Goal: Task Accomplishment & Management: Use online tool/utility

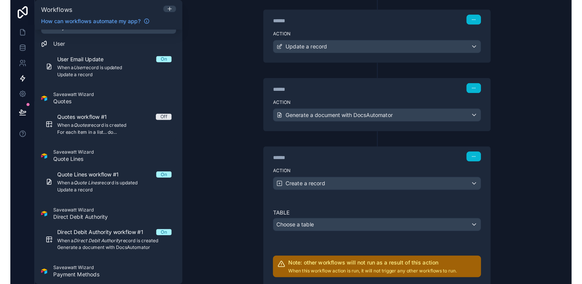
scroll to position [141, 0]
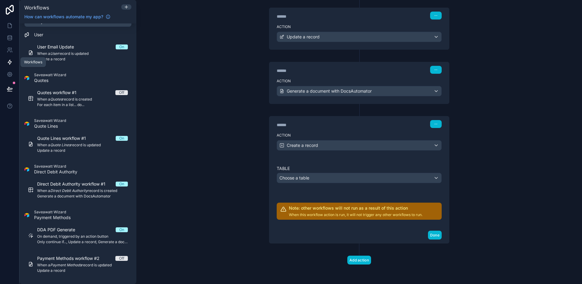
click at [195, 96] on div "**********" at bounding box center [359, 142] width 446 height 284
click at [12, 24] on icon at bounding box center [10, 26] width 6 height 6
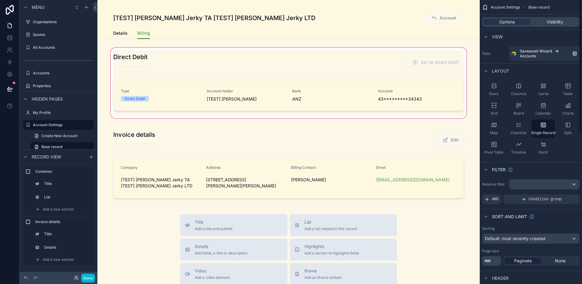
click at [401, 79] on div "scrollable content" at bounding box center [288, 83] width 382 height 73
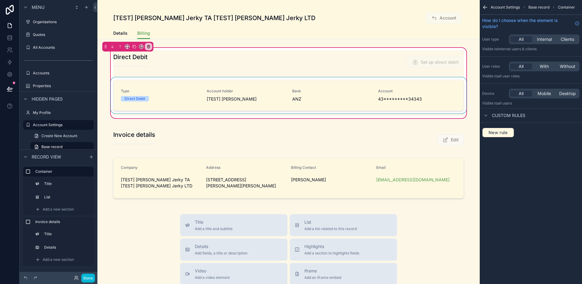
click at [394, 85] on div "scrollable content" at bounding box center [289, 96] width 358 height 38
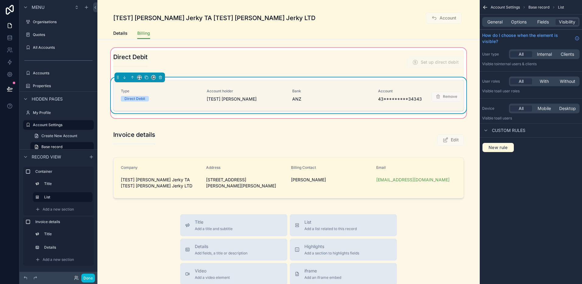
click at [441, 90] on div "Remove" at bounding box center [447, 95] width 30 height 12
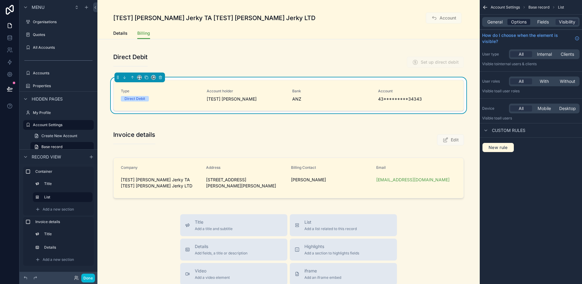
click at [445, 21] on span "Options" at bounding box center [519, 22] width 16 height 6
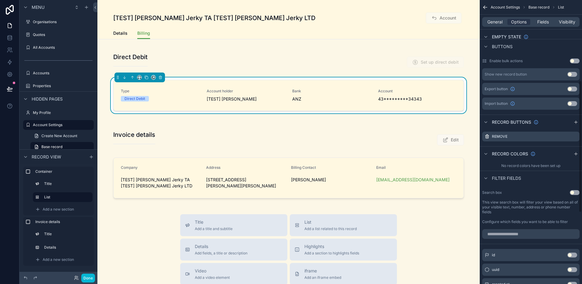
scroll to position [202, 0]
click at [445, 136] on icon "scrollable content" at bounding box center [575, 135] width 2 height 2
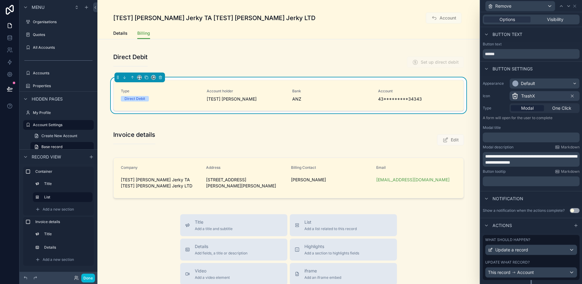
scroll to position [14, 0]
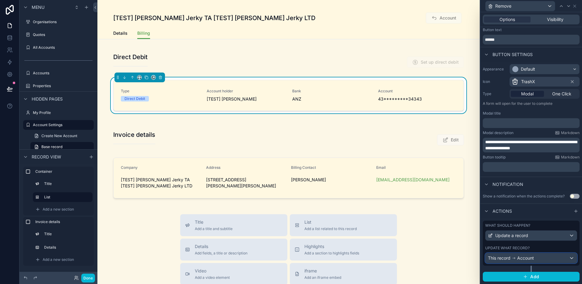
click at [445, 225] on div "This record Account" at bounding box center [531, 258] width 91 height 10
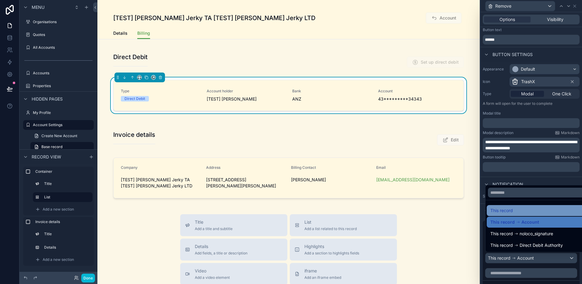
click at [445, 206] on div "This record" at bounding box center [538, 210] width 103 height 11
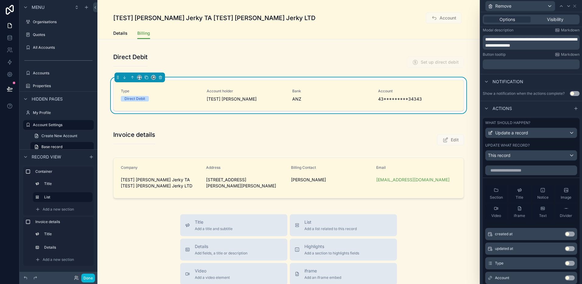
scroll to position [0, 0]
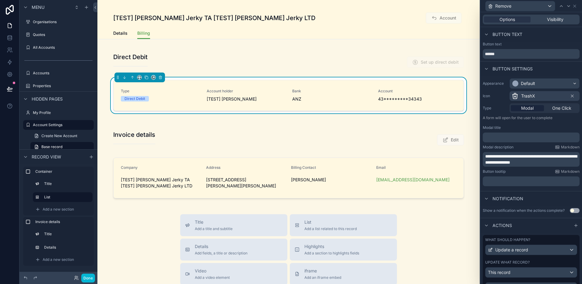
click at [445, 16] on div "Options Visibility" at bounding box center [531, 20] width 97 height 10
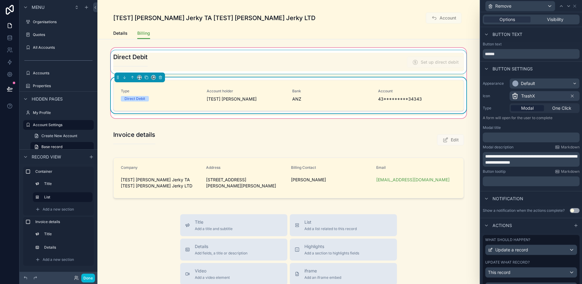
click at [403, 60] on div "scrollable content" at bounding box center [289, 61] width 358 height 23
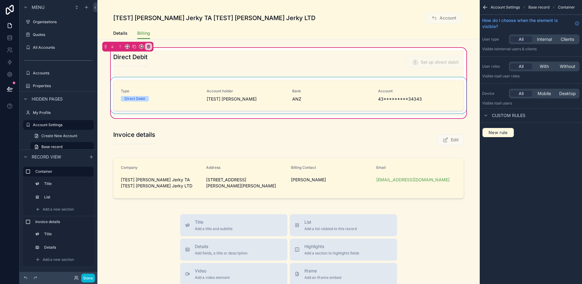
click at [383, 91] on div "scrollable content" at bounding box center [289, 96] width 358 height 38
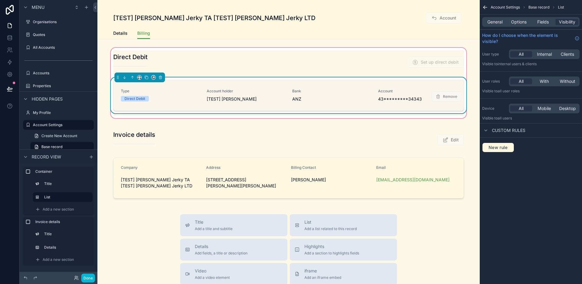
click at [358, 95] on div "Bank ANZ" at bounding box center [331, 95] width 79 height 13
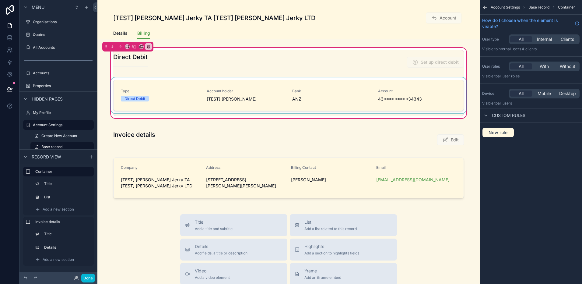
click at [390, 84] on div "scrollable content" at bounding box center [289, 96] width 358 height 38
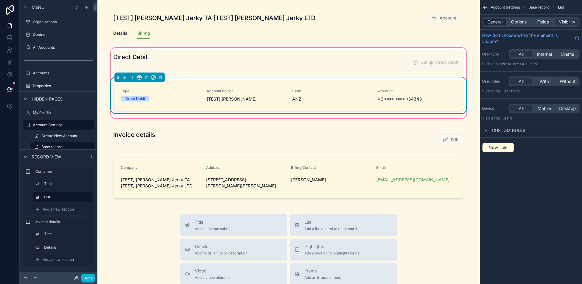
click at [445, 23] on span "General" at bounding box center [495, 22] width 15 height 6
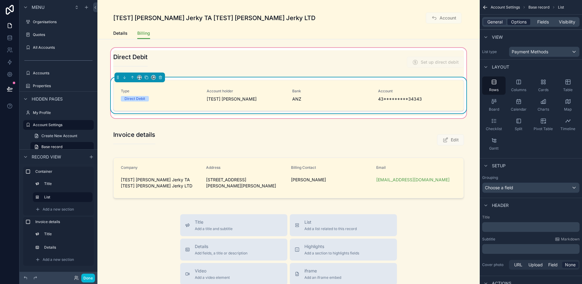
click at [445, 19] on span "Options" at bounding box center [519, 22] width 16 height 6
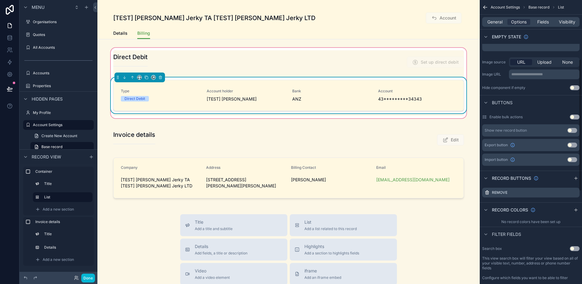
scroll to position [187, 0]
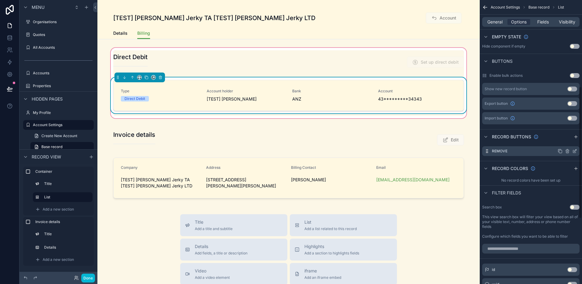
click at [445, 152] on icon "scrollable content" at bounding box center [574, 151] width 3 height 3
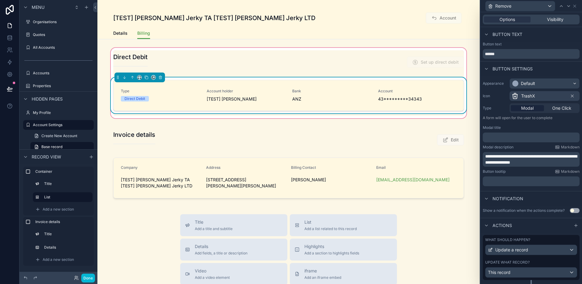
scroll to position [14, 0]
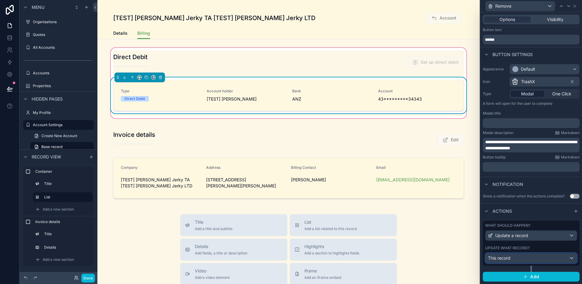
click at [445, 225] on div "This record" at bounding box center [531, 258] width 91 height 10
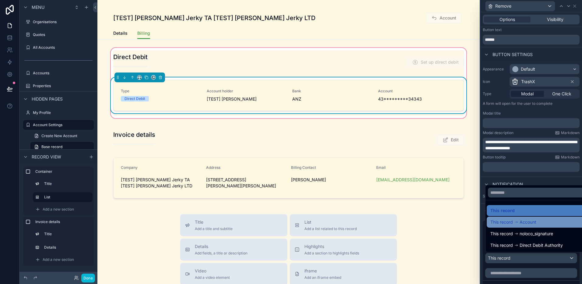
click at [445, 220] on span "Account" at bounding box center [528, 221] width 17 height 7
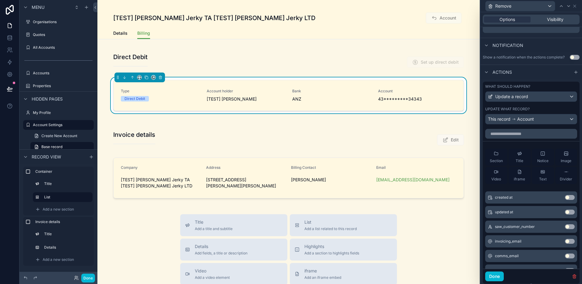
scroll to position [0, 0]
click at [445, 132] on input "text" at bounding box center [531, 134] width 92 height 10
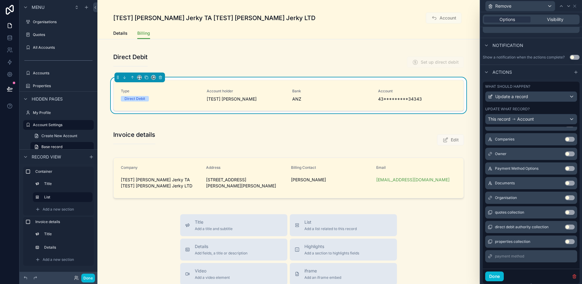
scroll to position [410, 0]
click at [445, 225] on icon at bounding box center [490, 255] width 5 height 5
click at [445, 119] on div "This record Account" at bounding box center [531, 119] width 91 height 10
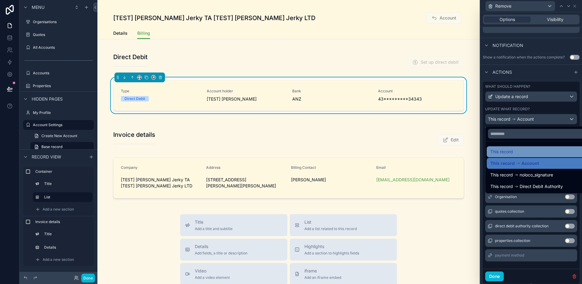
click at [445, 148] on div "This record" at bounding box center [539, 151] width 96 height 7
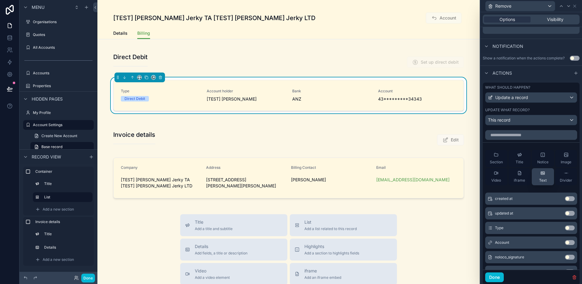
scroll to position [30, 0]
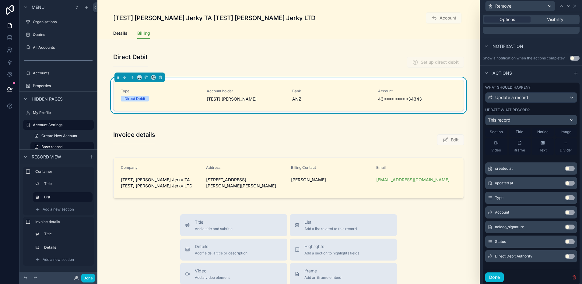
click at [445, 213] on button "Use setting" at bounding box center [570, 212] width 10 height 5
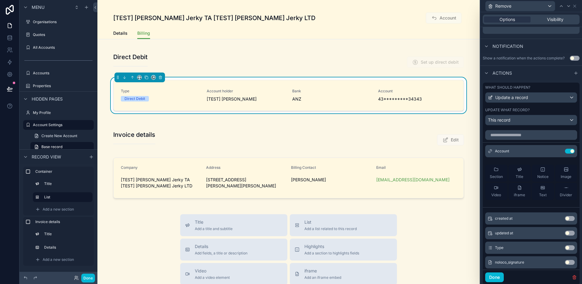
scroll to position [146, 0]
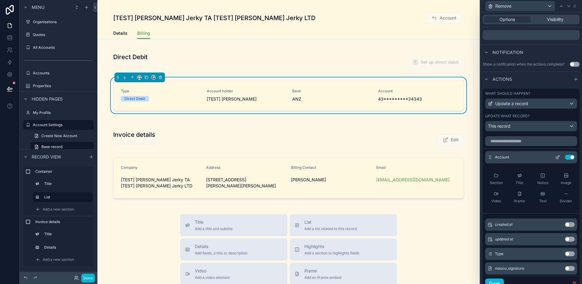
click at [445, 155] on icon at bounding box center [557, 157] width 5 height 5
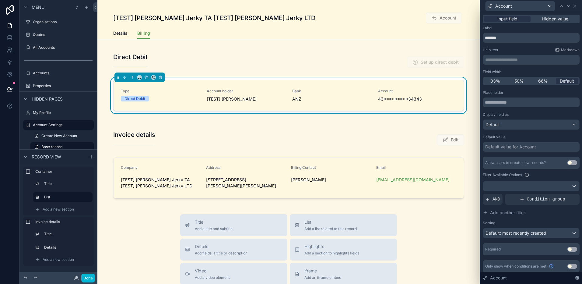
scroll to position [3, 0]
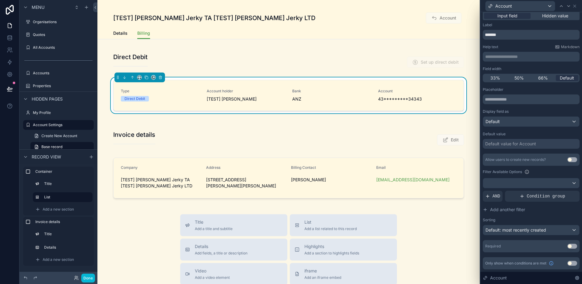
click at [445, 143] on div "Default value for Account" at bounding box center [510, 144] width 51 height 6
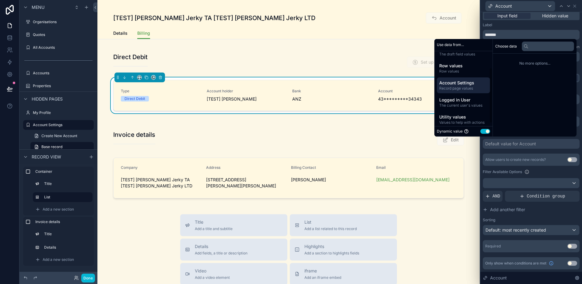
scroll to position [26, 0]
click at [445, 116] on span "Values to help with actions" at bounding box center [463, 118] width 48 height 5
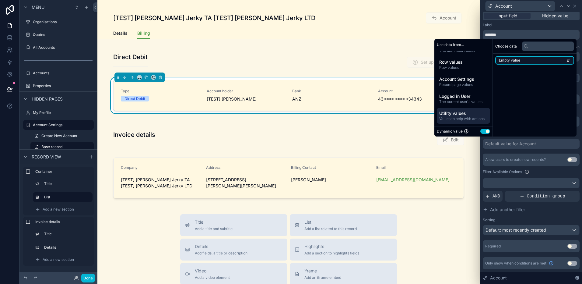
click at [445, 61] on span "Empty value" at bounding box center [509, 60] width 21 height 5
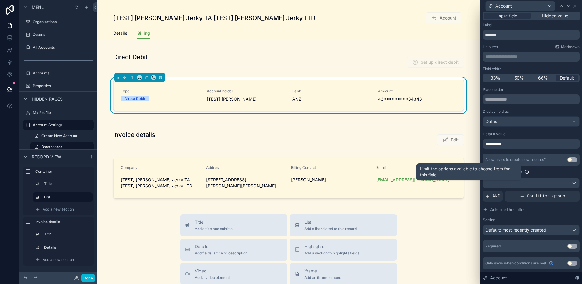
click at [445, 171] on div at bounding box center [526, 171] width 7 height 7
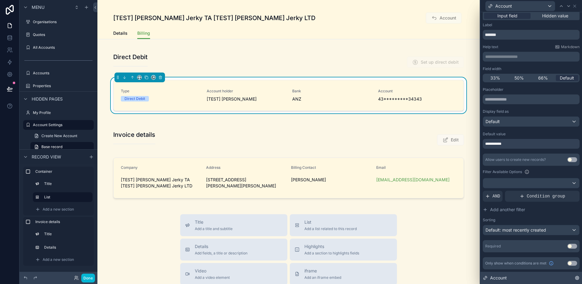
click at [445, 225] on div "Account" at bounding box center [532, 278] width 102 height 12
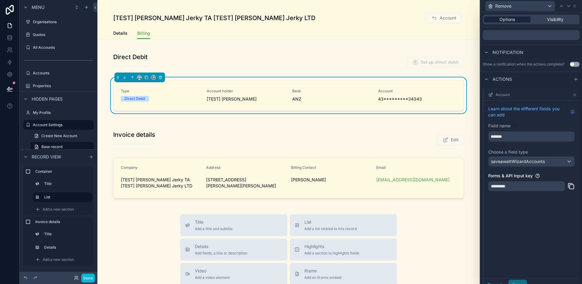
click at [445, 21] on div "Options" at bounding box center [507, 19] width 47 height 6
click at [445, 7] on icon at bounding box center [575, 6] width 5 height 5
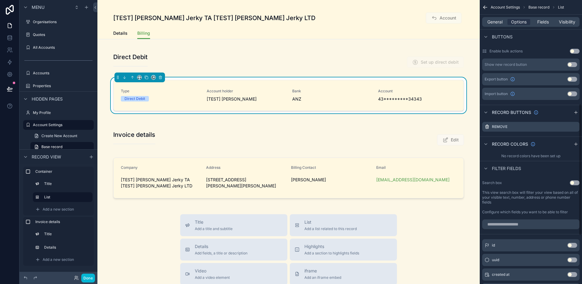
scroll to position [210, 0]
click at [445, 127] on icon "scrollable content" at bounding box center [575, 127] width 5 height 5
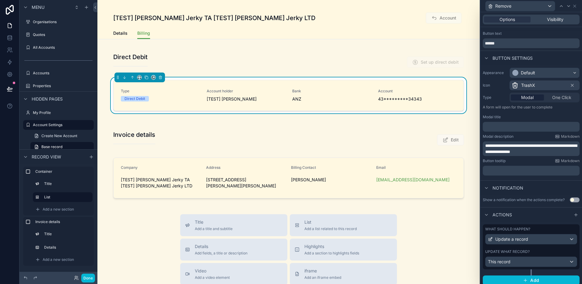
scroll to position [14, 0]
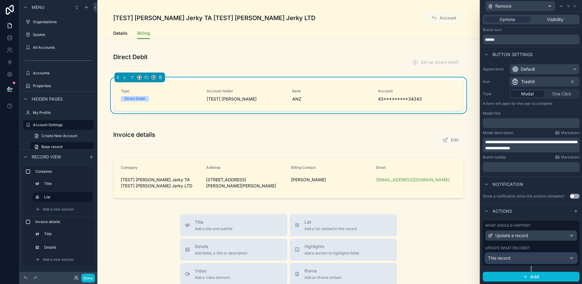
click at [445, 225] on div "This record" at bounding box center [531, 258] width 91 height 10
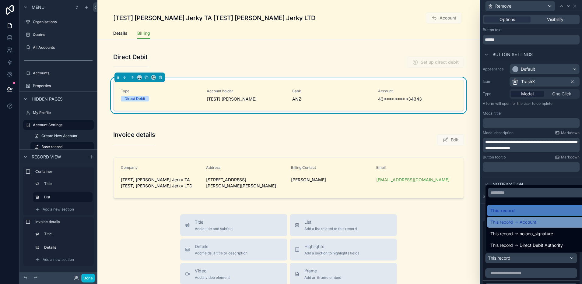
click at [445, 220] on span "Account" at bounding box center [528, 221] width 17 height 7
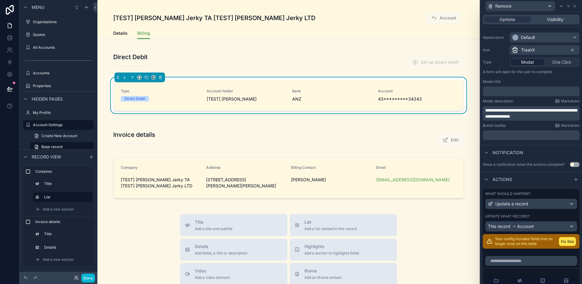
scroll to position [48, 0]
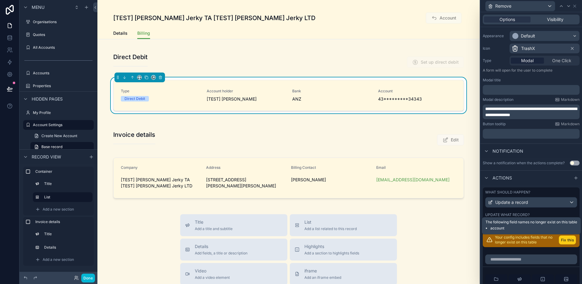
click at [445, 225] on button "Fix this" at bounding box center [567, 239] width 17 height 9
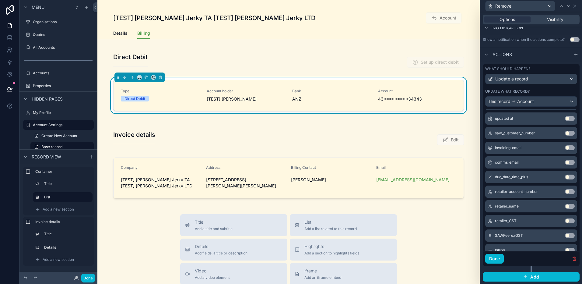
scroll to position [0, 0]
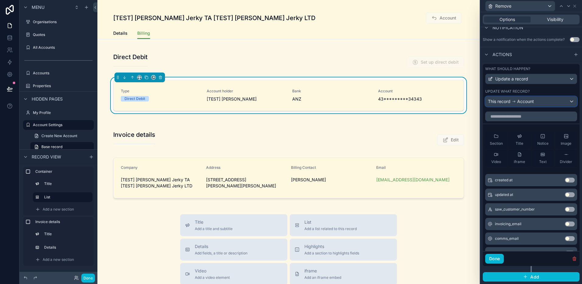
click at [445, 102] on div "This record Account" at bounding box center [531, 102] width 91 height 10
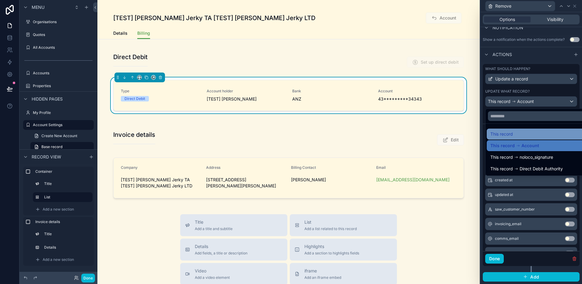
click at [445, 136] on div "This record" at bounding box center [539, 133] width 96 height 7
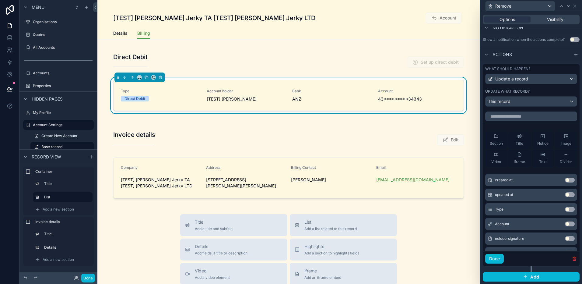
scroll to position [30, 0]
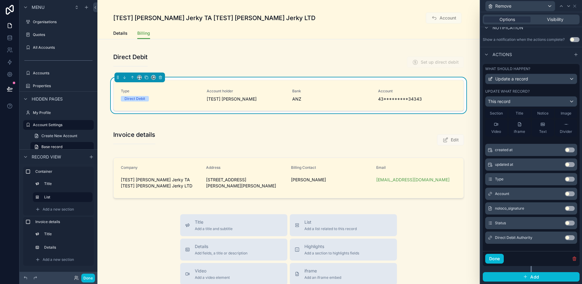
click at [445, 194] on span "Account" at bounding box center [502, 193] width 14 height 5
click at [445, 192] on button "Use setting" at bounding box center [570, 193] width 10 height 5
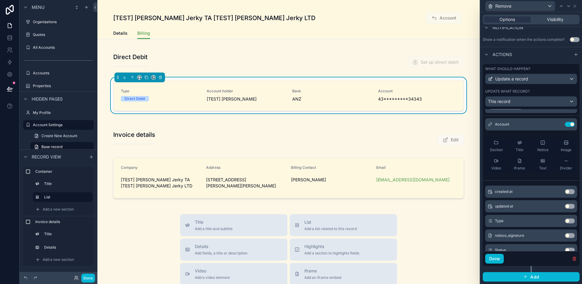
scroll to position [0, 0]
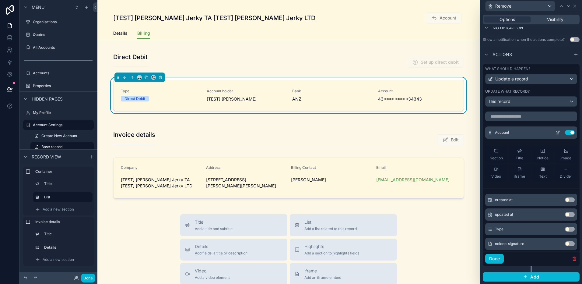
click at [445, 134] on icon at bounding box center [557, 132] width 5 height 5
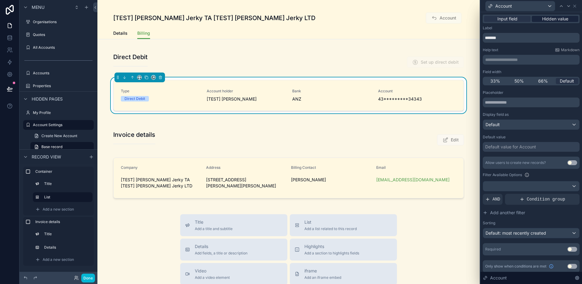
click at [445, 20] on span "Hidden value" at bounding box center [555, 19] width 26 height 6
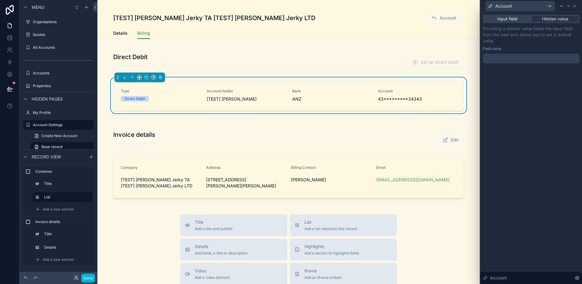
click at [445, 59] on div at bounding box center [531, 59] width 97 height 10
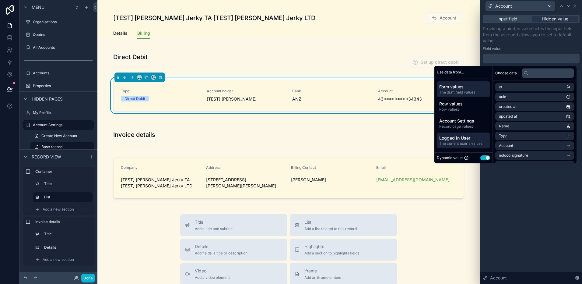
scroll to position [16, 0]
click at [445, 142] on span "Utility values" at bounding box center [463, 139] width 48 height 6
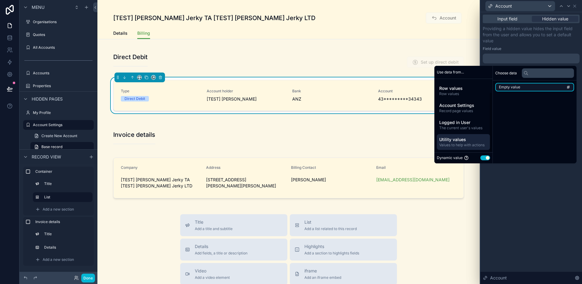
click at [445, 88] on li "Empty value" at bounding box center [534, 87] width 79 height 9
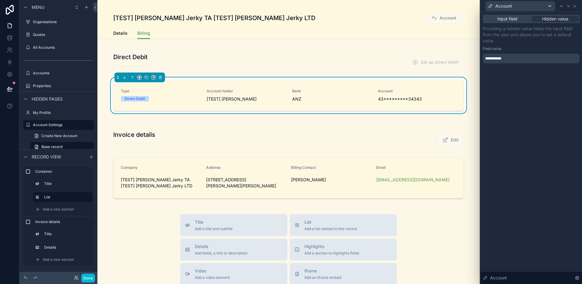
click at [445, 206] on div "**********" at bounding box center [532, 148] width 102 height 272
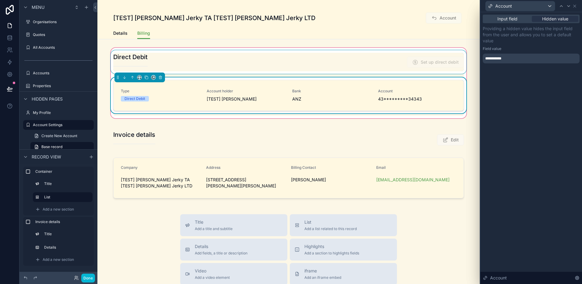
click at [445, 70] on div "scrollable content" at bounding box center [289, 61] width 358 height 23
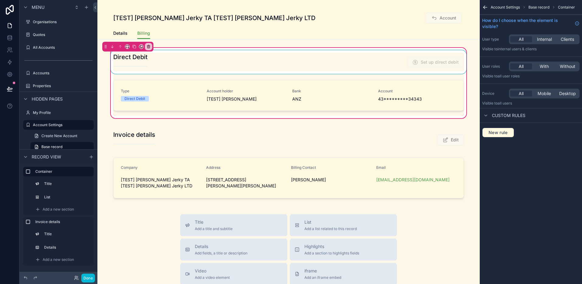
scroll to position [0, 0]
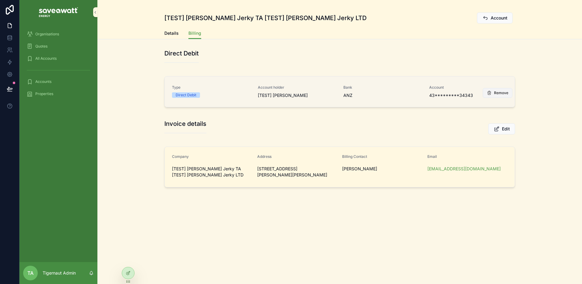
click at [499, 94] on span "Remove" at bounding box center [501, 92] width 14 height 5
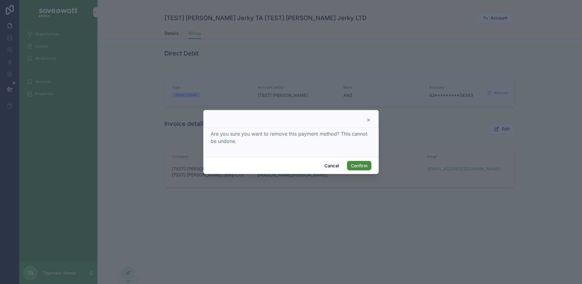
click at [358, 163] on button "Confirm" at bounding box center [359, 166] width 24 height 10
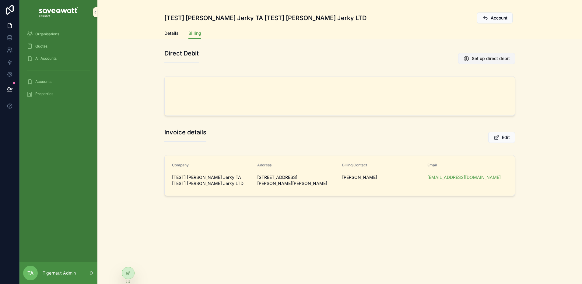
click at [488, 58] on span "Set up direct debit" at bounding box center [491, 58] width 38 height 6
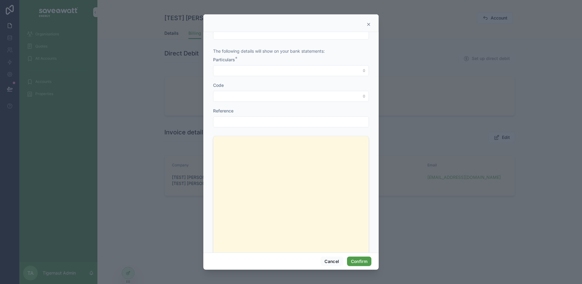
scroll to position [275, 0]
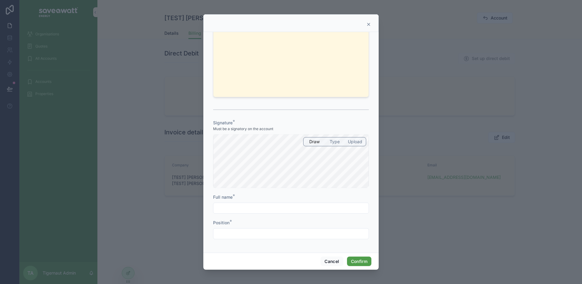
click at [368, 20] on div at bounding box center [290, 23] width 175 height 18
click at [367, 28] on div at bounding box center [290, 23] width 175 height 18
click at [370, 25] on icon at bounding box center [369, 24] width 2 height 2
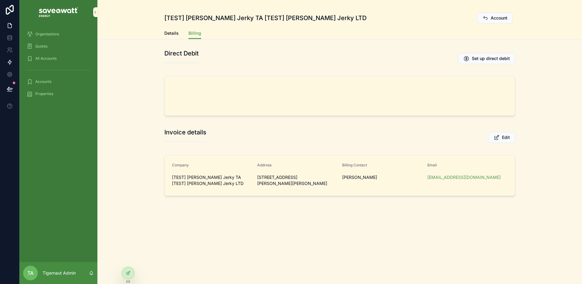
click at [7, 61] on icon at bounding box center [10, 62] width 6 height 6
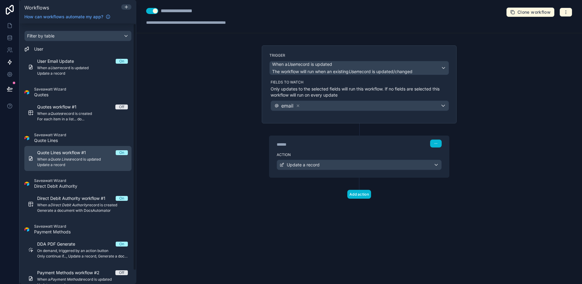
scroll to position [14, 0]
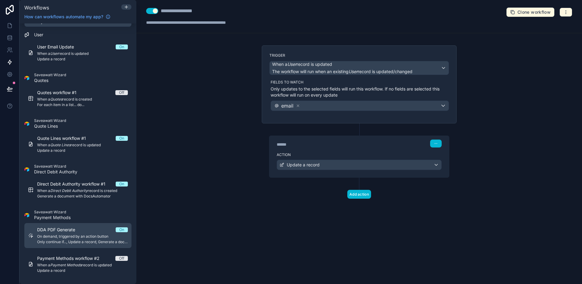
click at [86, 237] on span "On demand, triggered by an action button" at bounding box center [82, 236] width 91 height 5
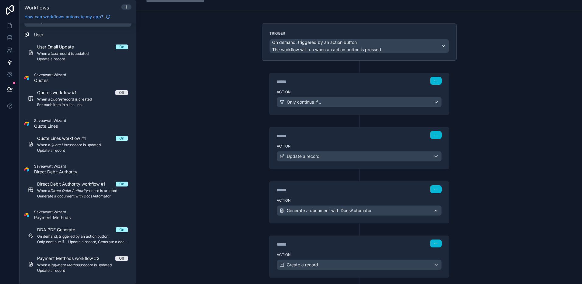
scroll to position [56, 0]
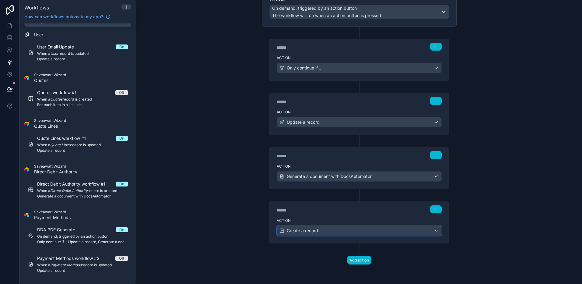
click at [328, 228] on div "Create a record" at bounding box center [359, 231] width 164 height 10
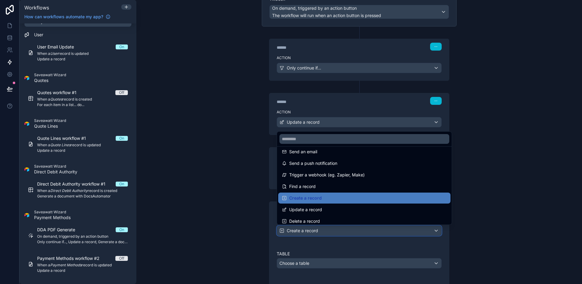
scroll to position [0, 0]
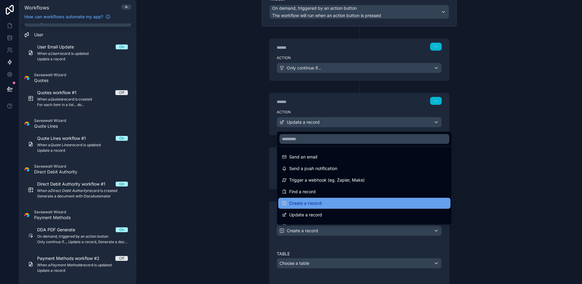
click at [310, 203] on span "Create a record" at bounding box center [305, 202] width 33 height 7
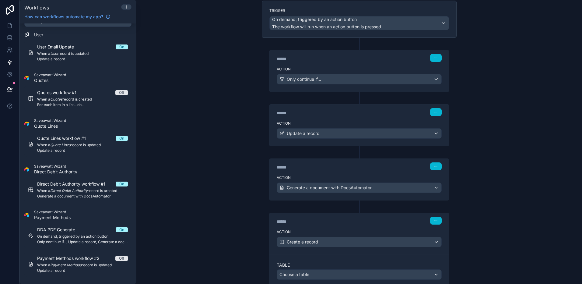
scroll to position [20, 0]
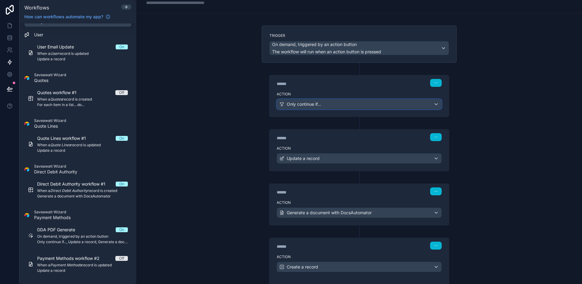
click at [333, 103] on div "Only continue if..." at bounding box center [359, 104] width 164 height 10
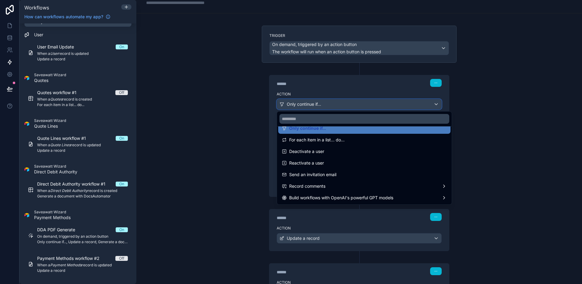
scroll to position [70, 0]
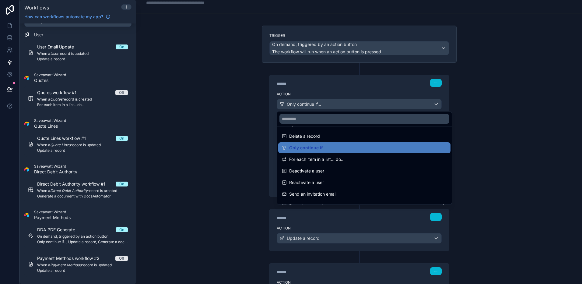
click at [244, 145] on div at bounding box center [291, 142] width 582 height 284
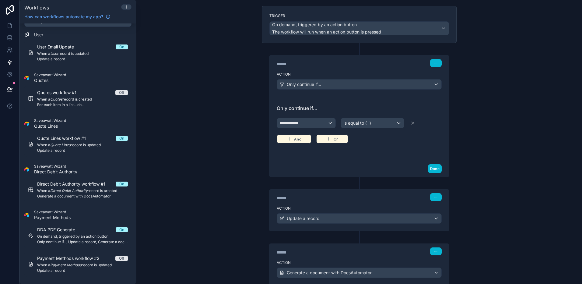
scroll to position [42, 0]
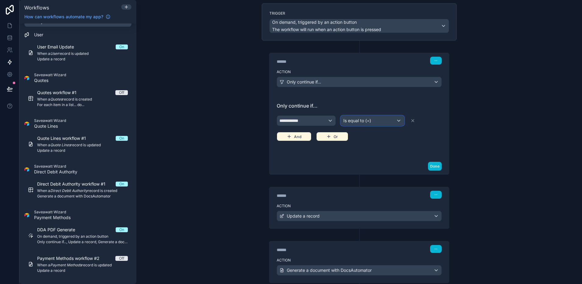
click at [382, 122] on div "Is equal to (=)" at bounding box center [372, 121] width 63 height 10
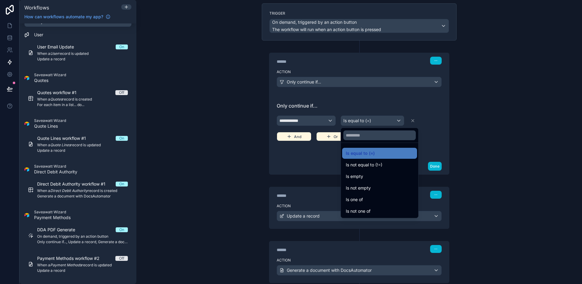
click at [476, 144] on div at bounding box center [291, 142] width 582 height 284
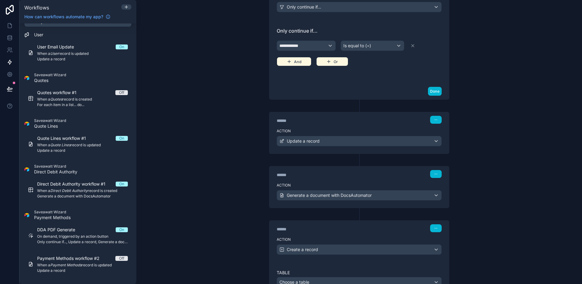
scroll to position [121, 0]
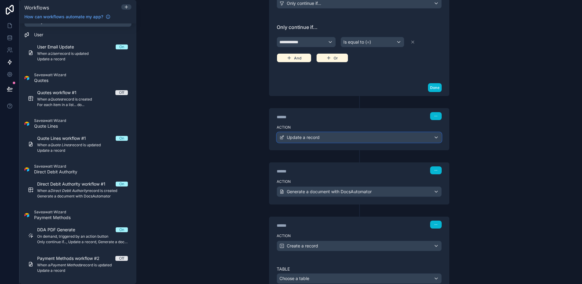
click at [367, 134] on div "Update a record" at bounding box center [359, 137] width 164 height 10
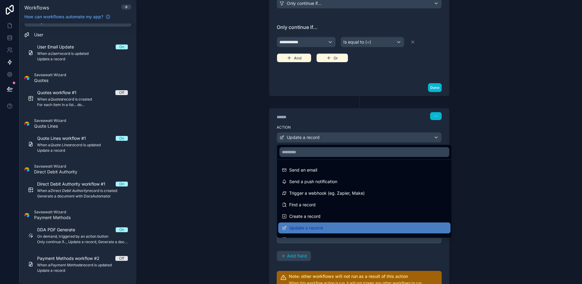
click at [494, 167] on div at bounding box center [291, 142] width 582 height 284
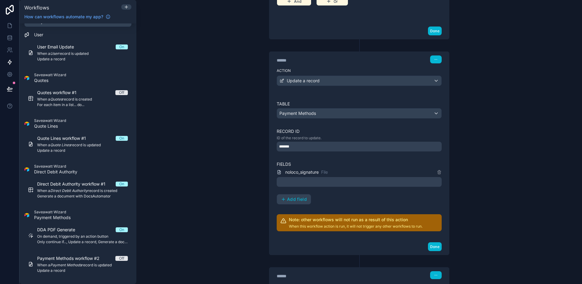
scroll to position [178, 0]
click at [345, 181] on div at bounding box center [359, 182] width 165 height 10
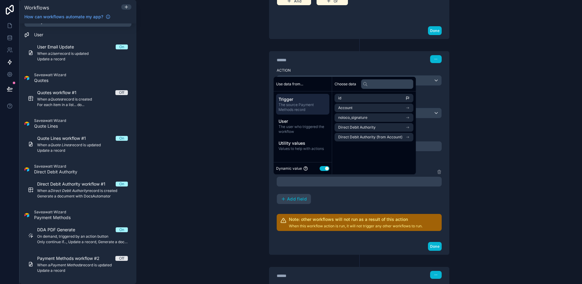
click at [496, 183] on div "**********" at bounding box center [359, 142] width 446 height 284
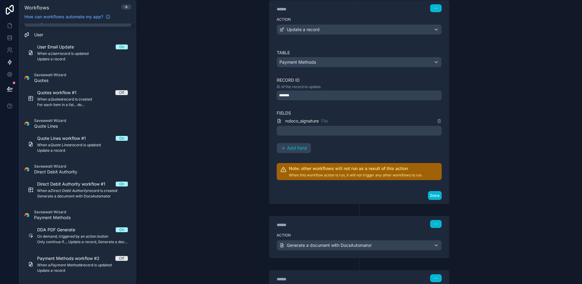
scroll to position [230, 0]
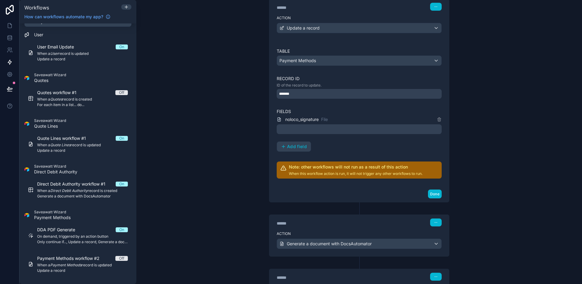
click at [349, 130] on div at bounding box center [359, 129] width 165 height 10
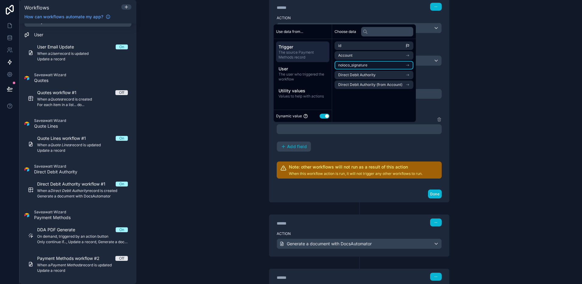
click at [392, 67] on li "noloco_signature" at bounding box center [374, 65] width 79 height 9
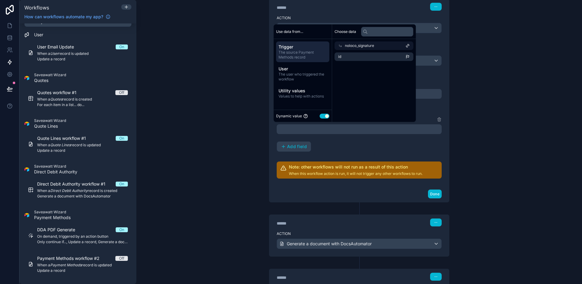
click at [398, 44] on div "noloco_signature" at bounding box center [374, 45] width 79 height 9
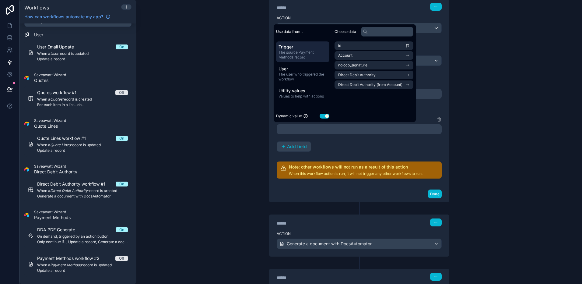
click at [472, 86] on div "**********" at bounding box center [359, 142] width 446 height 284
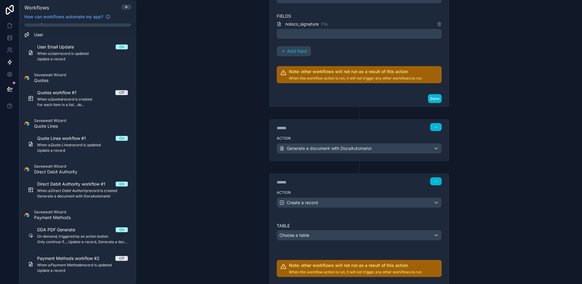
scroll to position [332, 0]
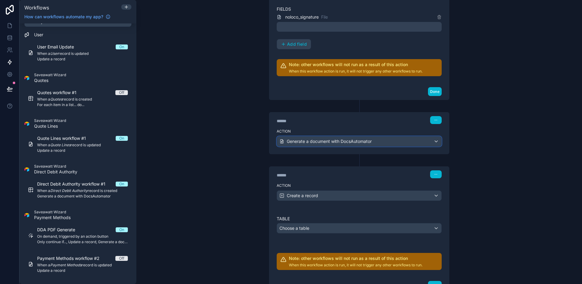
click at [415, 141] on div "Generate a document with DocsAutomator" at bounding box center [359, 141] width 164 height 10
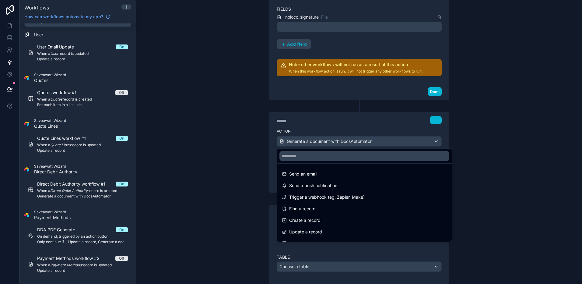
click at [415, 141] on div at bounding box center [291, 142] width 582 height 284
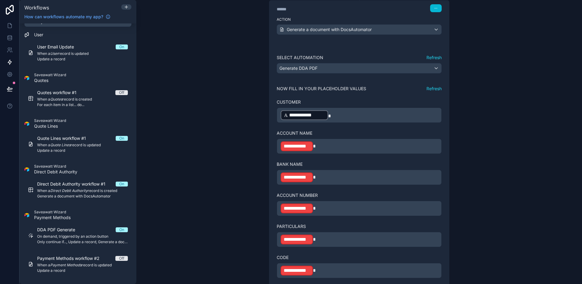
scroll to position [445, 0]
click at [353, 149] on p "**********" at bounding box center [359, 145] width 157 height 11
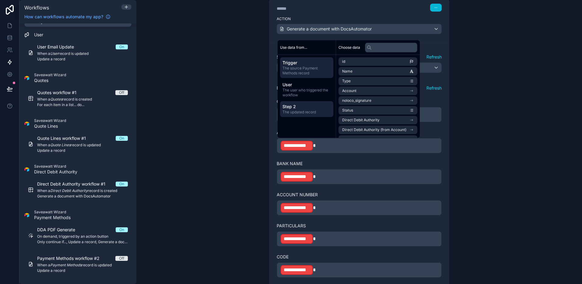
click at [311, 105] on span "Step 2" at bounding box center [307, 107] width 48 height 6
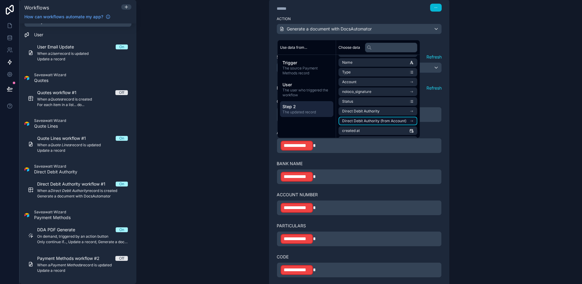
scroll to position [8, 0]
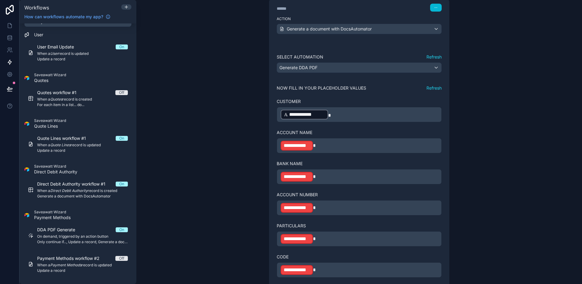
click at [260, 140] on div "**********" at bounding box center [359, 122] width 205 height 1043
click at [292, 146] on span "**********" at bounding box center [297, 145] width 26 height 7
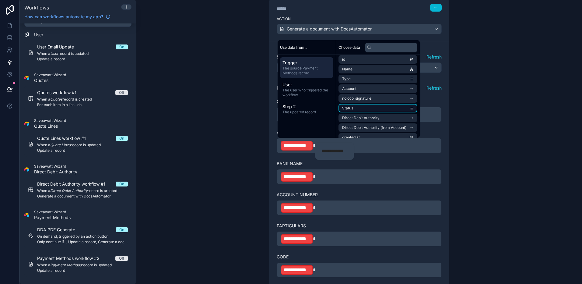
scroll to position [0, 0]
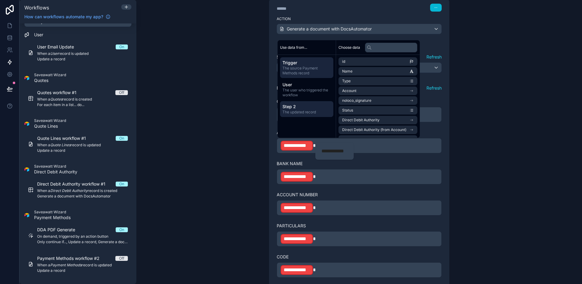
click at [291, 106] on span "Step 2" at bounding box center [307, 107] width 48 height 6
click at [367, 91] on li "Account" at bounding box center [378, 90] width 79 height 9
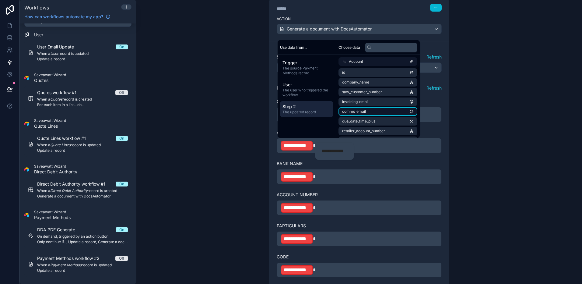
scroll to position [13, 0]
click at [304, 109] on span "Step 2" at bounding box center [307, 107] width 48 height 6
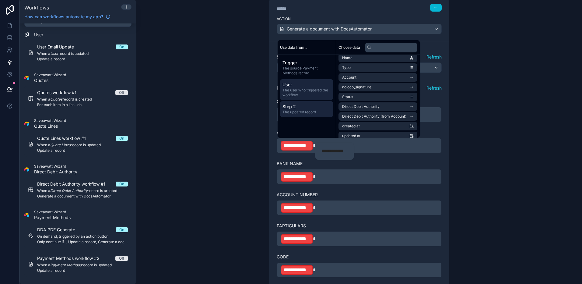
click at [304, 95] on span "The user who triggered the workflow" at bounding box center [307, 93] width 48 height 10
click at [304, 108] on span "Step 2" at bounding box center [307, 107] width 48 height 6
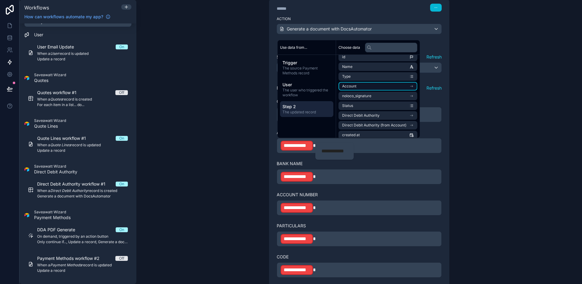
scroll to position [0, 0]
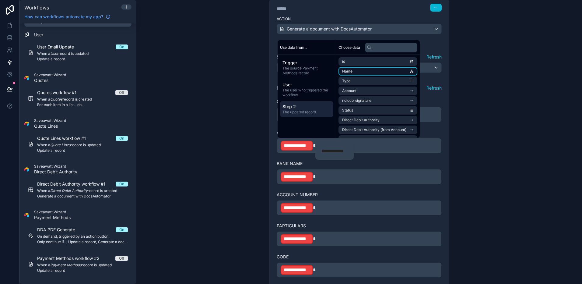
click at [393, 75] on li "Name" at bounding box center [378, 71] width 79 height 9
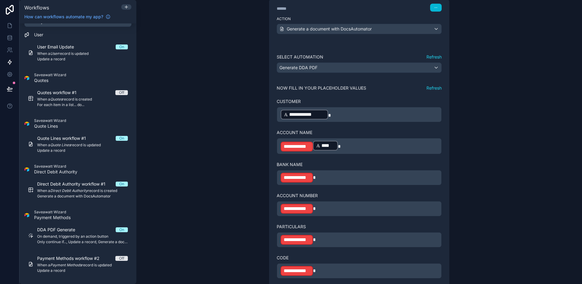
click at [316, 145] on icon at bounding box center [318, 145] width 4 height 4
click at [348, 148] on div "****** ****" at bounding box center [360, 143] width 40 height 15
click at [347, 147] on div "****** ****" at bounding box center [360, 143] width 32 height 10
click at [401, 144] on p "**********" at bounding box center [359, 146] width 157 height 12
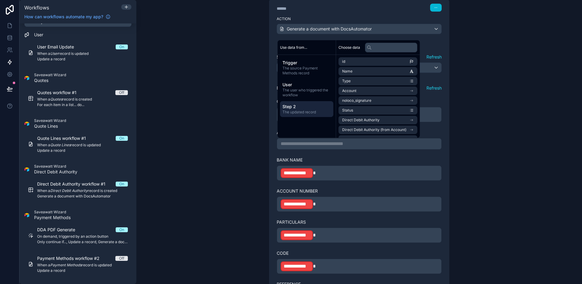
click at [305, 107] on span "Step 2" at bounding box center [307, 107] width 48 height 6
click at [372, 72] on li "Name" at bounding box center [378, 71] width 79 height 9
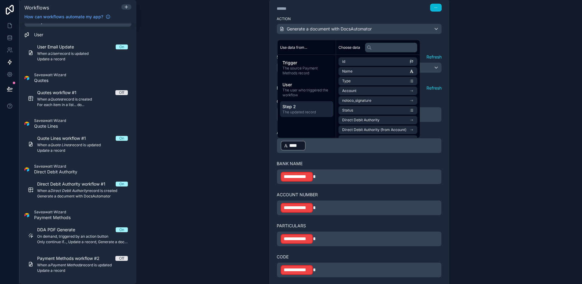
click at [365, 175] on p "**********" at bounding box center [359, 176] width 157 height 11
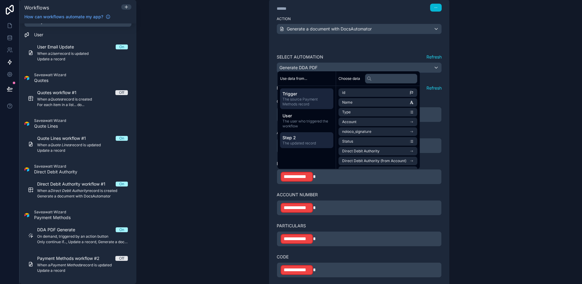
click at [318, 143] on span "The updated record" at bounding box center [307, 143] width 48 height 5
click at [321, 171] on p "**********" at bounding box center [359, 176] width 157 height 11
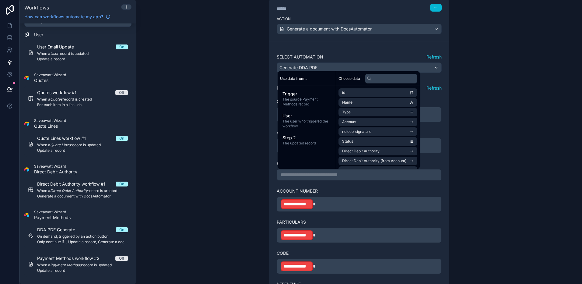
click at [253, 174] on div "**********" at bounding box center [359, 142] width 446 height 284
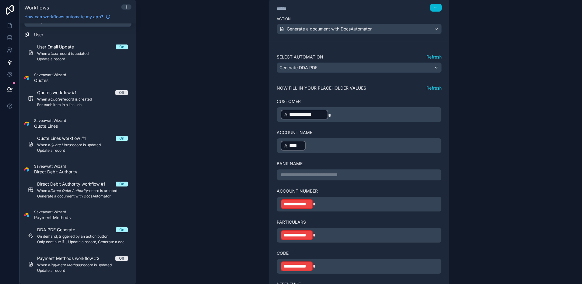
click at [301, 176] on p "**********" at bounding box center [359, 174] width 157 height 7
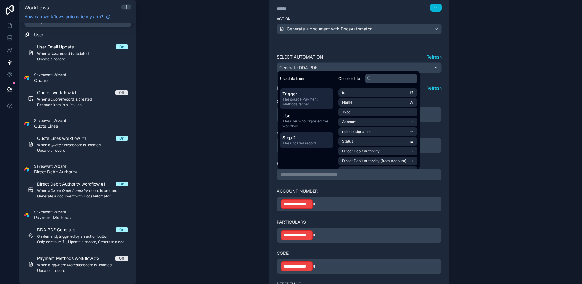
click at [302, 135] on span "Step 2" at bounding box center [307, 138] width 48 height 6
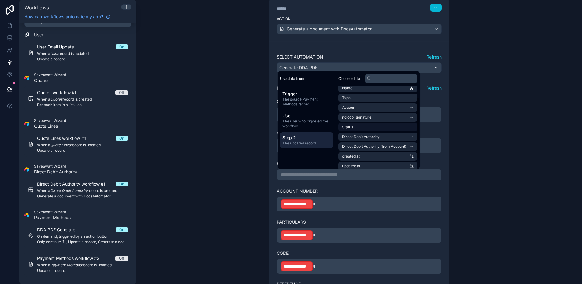
scroll to position [28, 0]
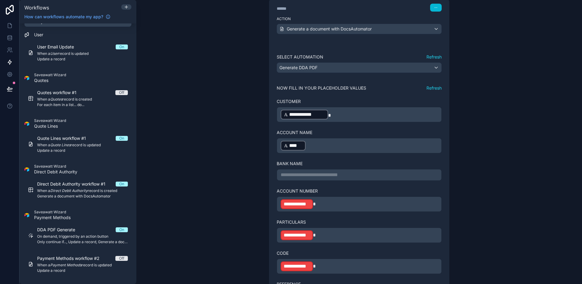
click at [248, 176] on div "**********" at bounding box center [359, 142] width 446 height 284
click at [314, 175] on p "**********" at bounding box center [359, 174] width 157 height 7
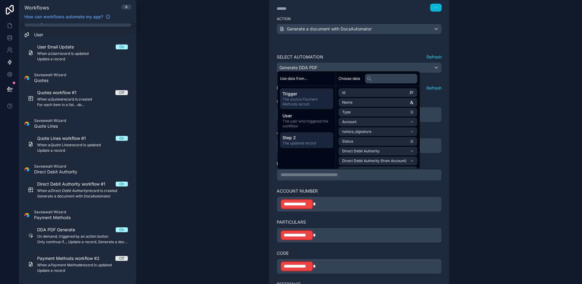
click at [303, 135] on span "Step 2" at bounding box center [307, 138] width 48 height 6
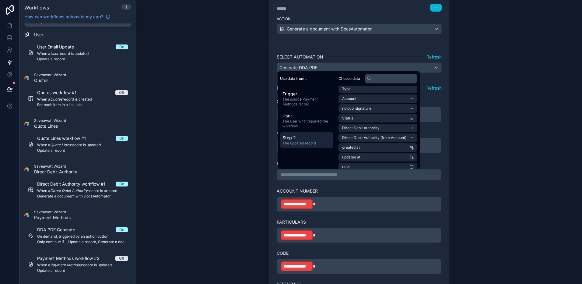
scroll to position [16, 0]
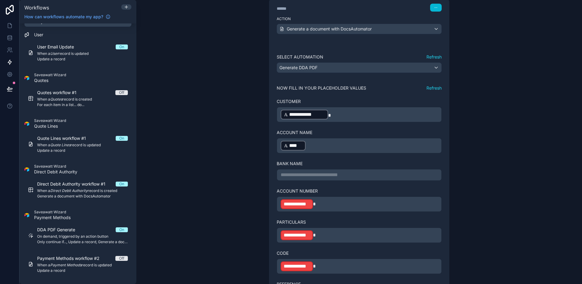
click at [238, 143] on div "**********" at bounding box center [359, 142] width 446 height 284
click at [322, 179] on div "**********" at bounding box center [359, 175] width 165 height 12
click at [323, 175] on p "**********" at bounding box center [359, 174] width 157 height 7
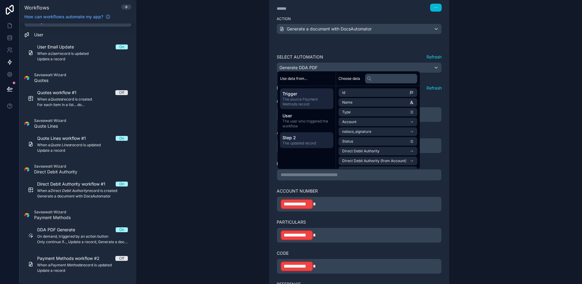
click at [312, 136] on span "Step 2" at bounding box center [307, 138] width 48 height 6
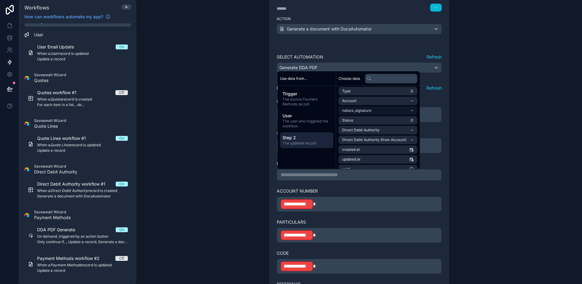
scroll to position [28, 0]
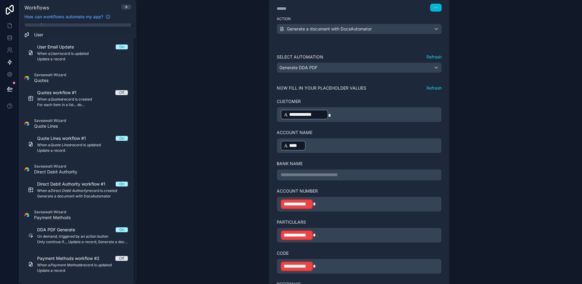
click at [320, 202] on p "**********" at bounding box center [359, 204] width 157 height 11
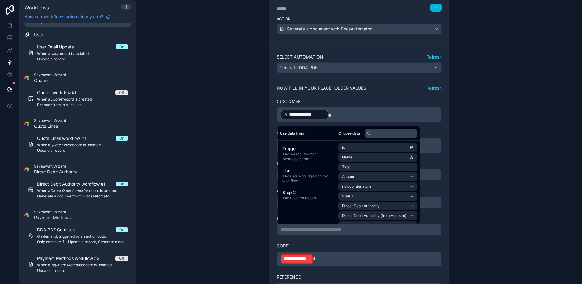
click at [319, 255] on p "**********" at bounding box center [359, 258] width 157 height 11
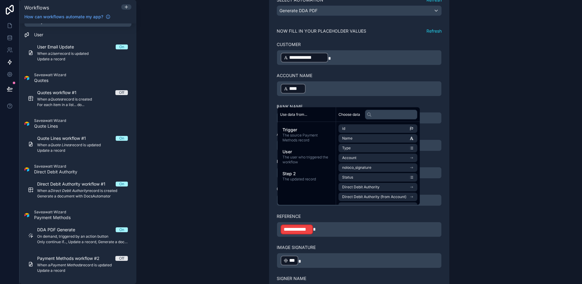
scroll to position [505, 0]
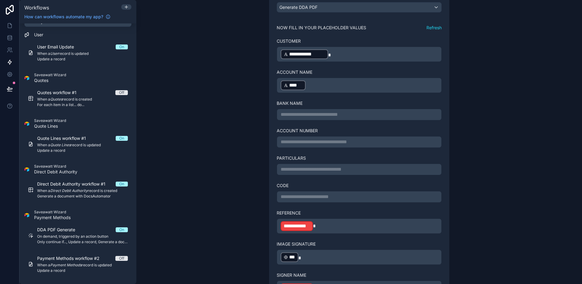
click at [332, 227] on p "**********" at bounding box center [359, 225] width 157 height 11
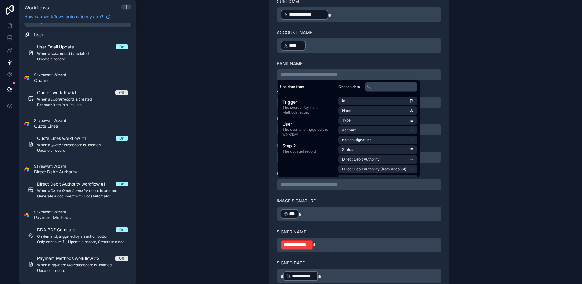
scroll to position [548, 0]
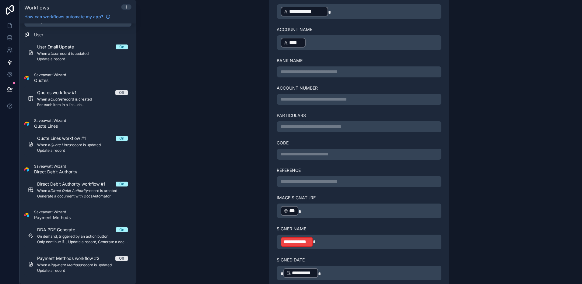
click at [326, 242] on p "**********" at bounding box center [359, 241] width 157 height 11
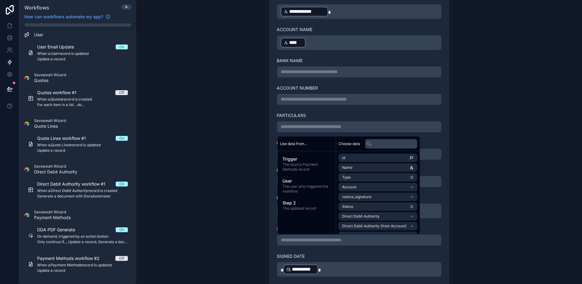
click at [247, 223] on div "**********" at bounding box center [359, 142] width 446 height 284
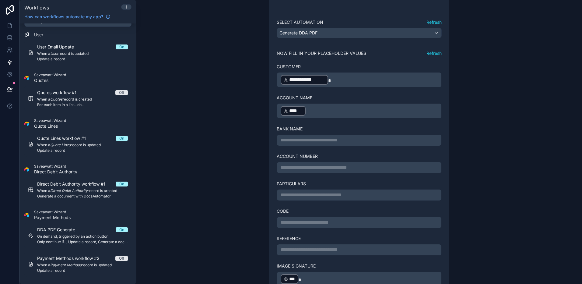
scroll to position [476, 0]
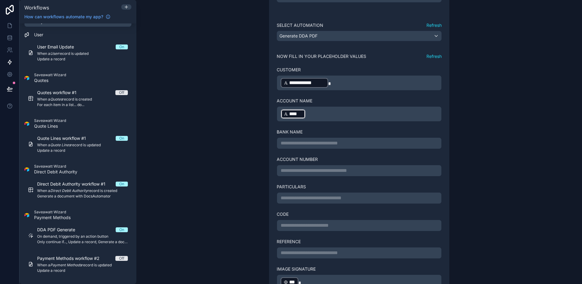
click at [327, 116] on p "﻿ **** ﻿ ﻿" at bounding box center [359, 113] width 157 height 11
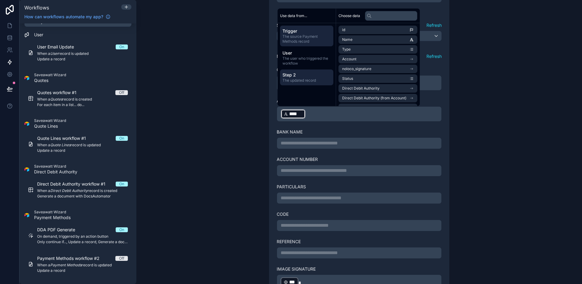
click at [312, 78] on span "The updated record" at bounding box center [307, 80] width 48 height 5
click at [230, 119] on div "**********" at bounding box center [359, 142] width 446 height 284
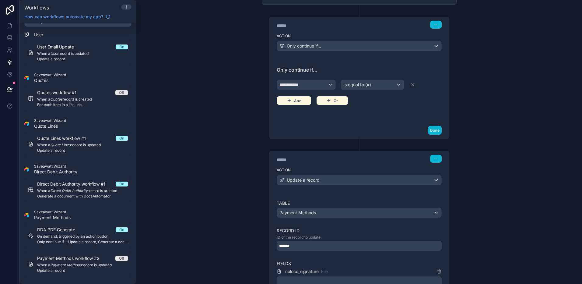
scroll to position [76, 0]
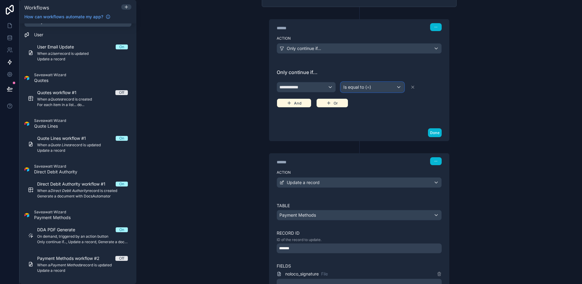
click at [376, 89] on div "Is equal to (=)" at bounding box center [372, 87] width 63 height 10
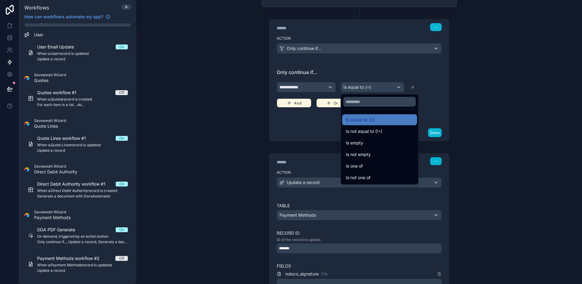
click at [376, 89] on div at bounding box center [291, 142] width 582 height 284
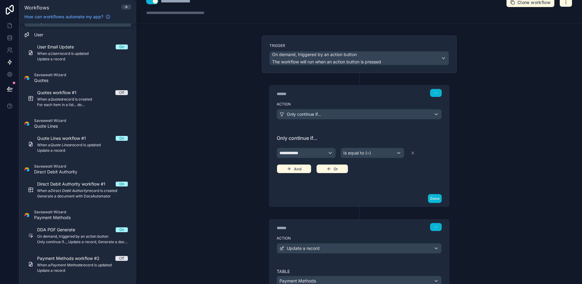
scroll to position [7, 0]
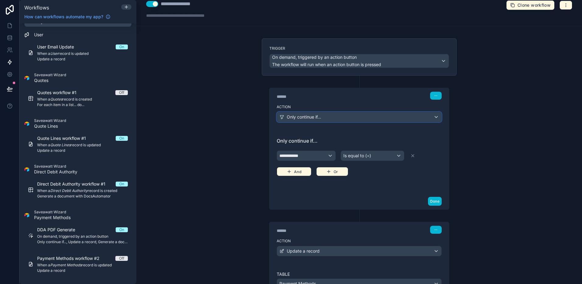
click at [439, 115] on div "Only continue if..." at bounding box center [359, 117] width 164 height 10
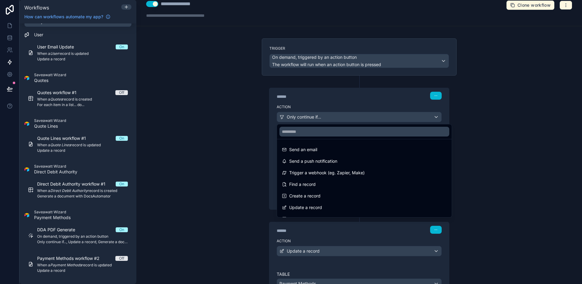
click at [500, 178] on div at bounding box center [291, 142] width 582 height 284
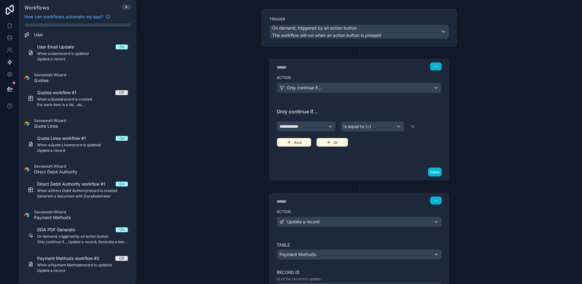
scroll to position [38, 0]
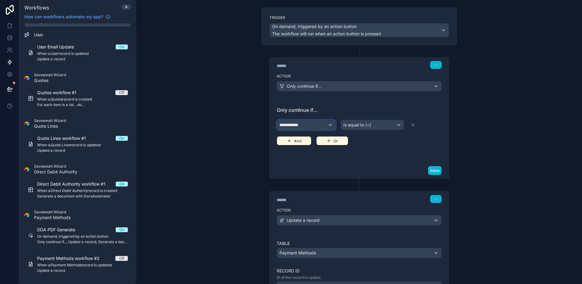
click at [325, 122] on div "**********" at bounding box center [306, 125] width 58 height 10
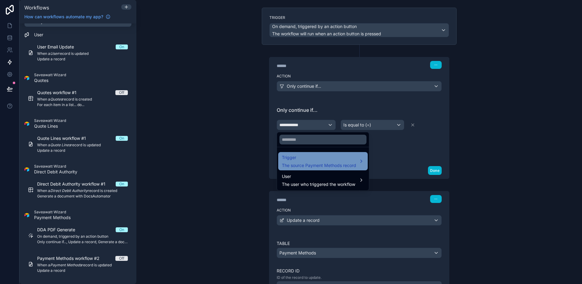
click at [346, 163] on span "The source Payment Methods record" at bounding box center [319, 165] width 74 height 6
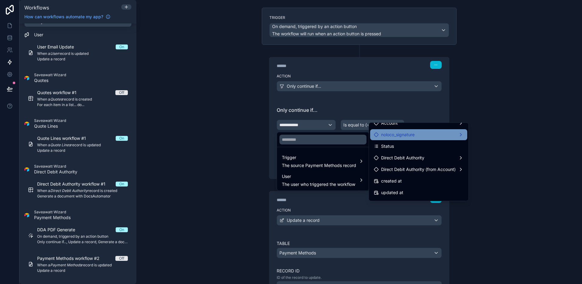
scroll to position [42, 0]
click at [239, 153] on div at bounding box center [291, 142] width 582 height 284
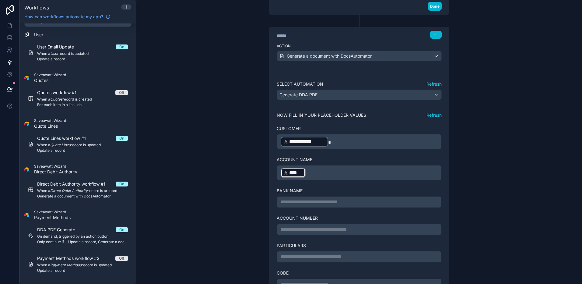
scroll to position [418, 0]
click at [338, 144] on p "**********" at bounding box center [359, 141] width 157 height 11
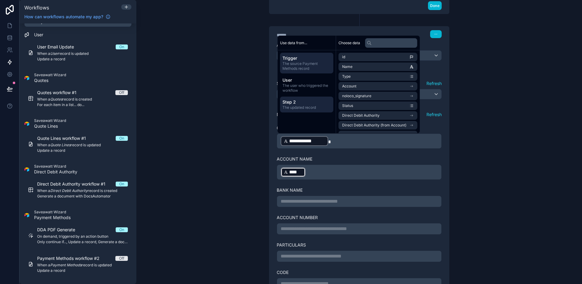
click at [308, 103] on span "Step 2" at bounding box center [307, 102] width 48 height 6
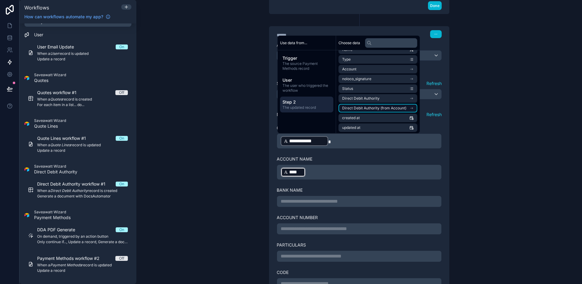
scroll to position [0, 0]
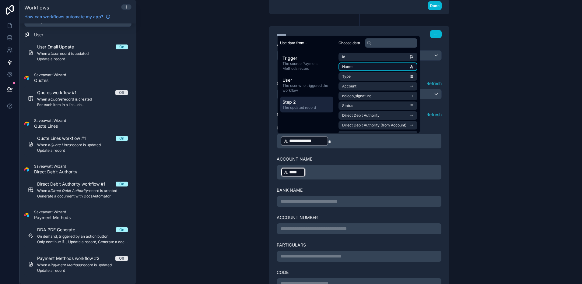
click at [383, 68] on li "Name" at bounding box center [378, 66] width 79 height 9
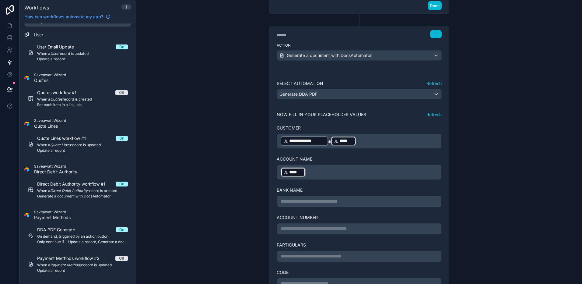
click at [376, 145] on p "**********" at bounding box center [359, 141] width 157 height 11
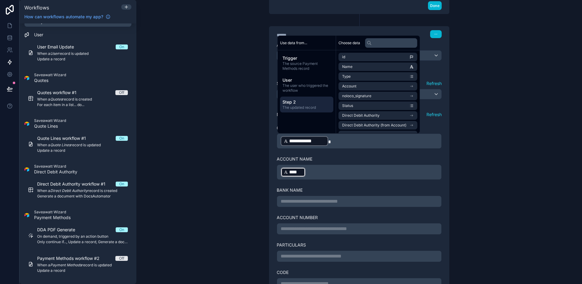
click at [312, 105] on div "Step 2 The updated record" at bounding box center [306, 105] width 53 height 16
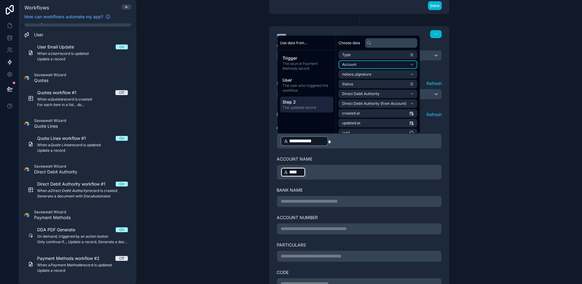
click at [378, 66] on li "Account" at bounding box center [378, 64] width 79 height 9
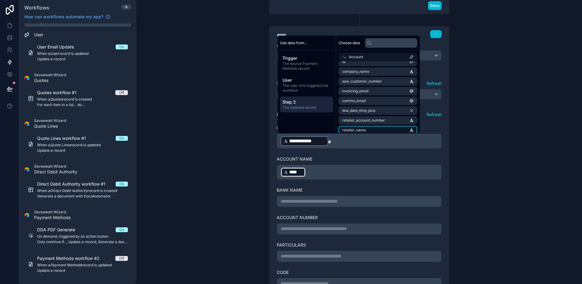
scroll to position [0, 0]
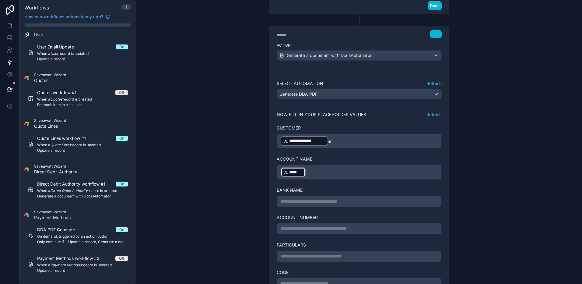
click at [371, 156] on div "Account Name" at bounding box center [359, 159] width 165 height 6
click at [364, 138] on p "**********" at bounding box center [359, 141] width 157 height 11
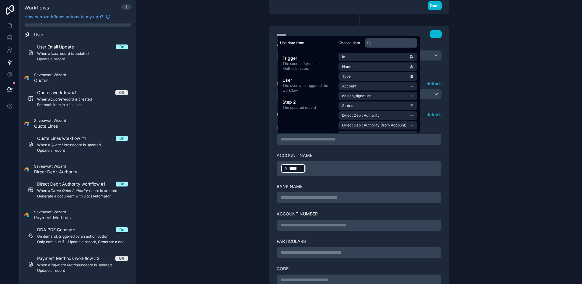
click at [347, 139] on p "**********" at bounding box center [359, 139] width 157 height 7
click at [303, 103] on span "Step 2" at bounding box center [307, 102] width 48 height 6
click at [375, 87] on li "Account" at bounding box center [378, 86] width 79 height 9
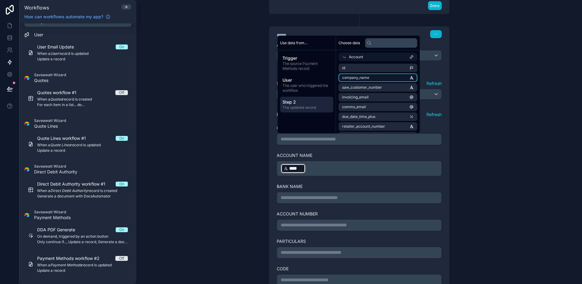
click at [375, 78] on li "company_name" at bounding box center [378, 77] width 79 height 9
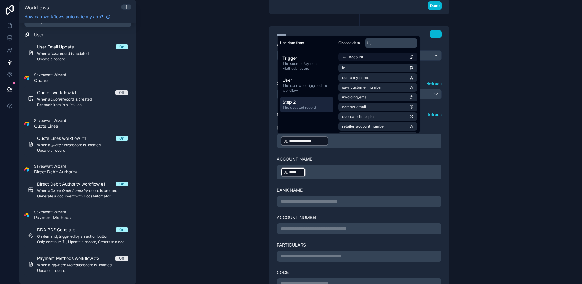
click at [351, 166] on div "﻿ **** ﻿ ﻿" at bounding box center [359, 171] width 165 height 15
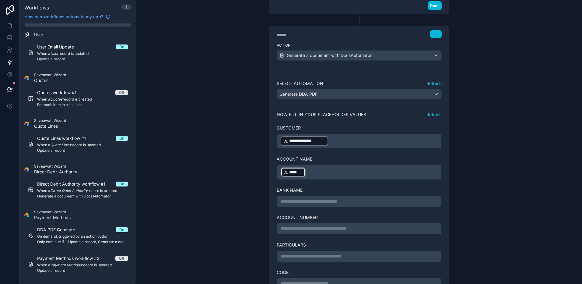
click at [340, 171] on p "﻿ **** ﻿ ﻿" at bounding box center [359, 172] width 157 height 11
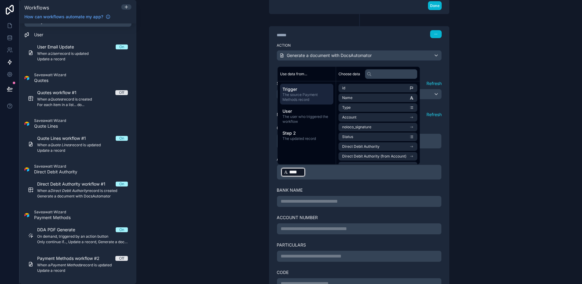
click at [319, 174] on p "﻿ **** ﻿ ﻿" at bounding box center [359, 172] width 157 height 11
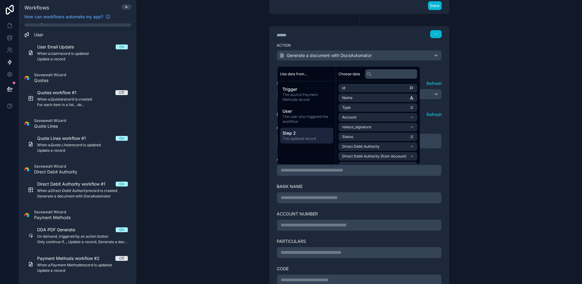
click at [305, 139] on span "The updated record" at bounding box center [307, 138] width 48 height 5
click at [372, 99] on li "Name" at bounding box center [378, 97] width 79 height 9
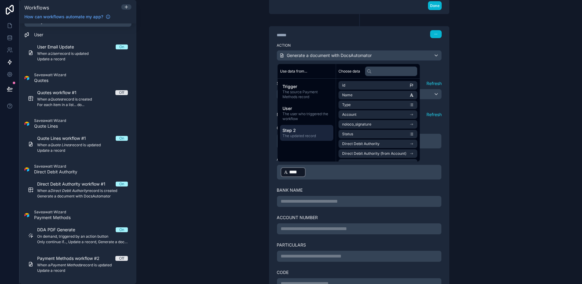
scroll to position [422, 0]
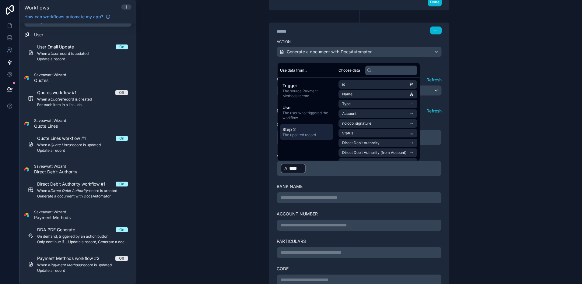
click at [371, 191] on div "**********" at bounding box center [359, 190] width 165 height 25
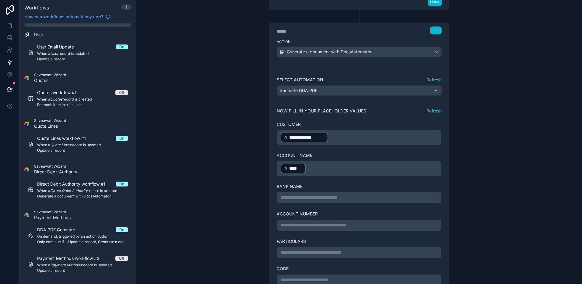
click at [364, 201] on div "**********" at bounding box center [359, 198] width 165 height 12
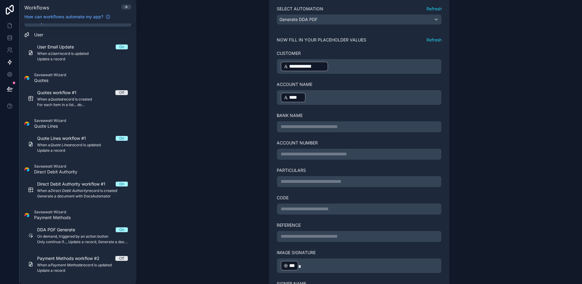
scroll to position [551, 0]
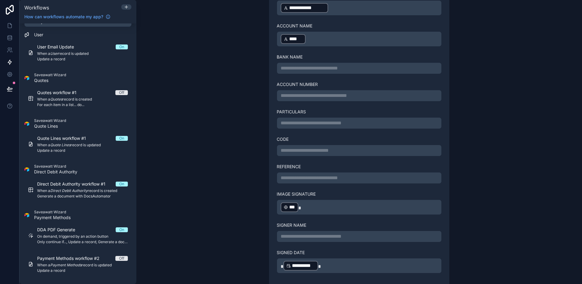
click at [340, 64] on div "**********" at bounding box center [359, 68] width 165 height 12
click at [339, 67] on p "**********" at bounding box center [359, 68] width 157 height 7
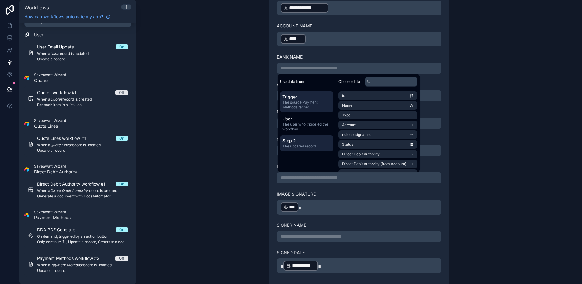
click at [305, 137] on div "Step 2 The updated record" at bounding box center [306, 143] width 53 height 16
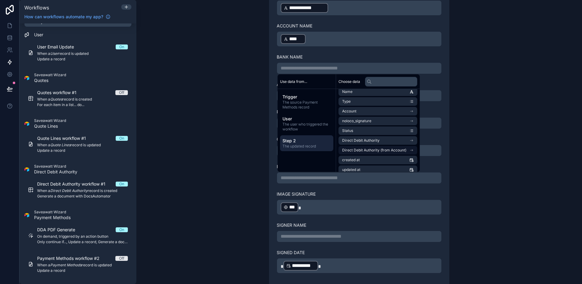
scroll to position [16, 0]
click at [373, 137] on span "Direct Debit Authority" at bounding box center [360, 138] width 37 height 5
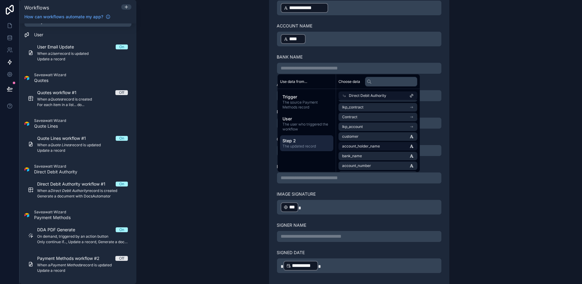
scroll to position [20, 0]
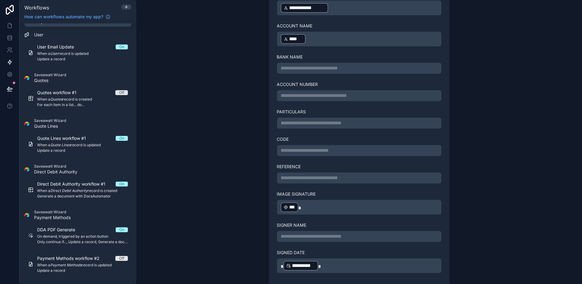
click at [213, 148] on div "**********" at bounding box center [359, 142] width 446 height 284
click at [298, 66] on p "**********" at bounding box center [359, 68] width 157 height 7
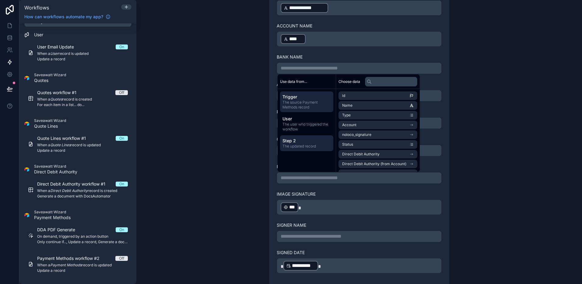
click at [309, 148] on span "The updated record" at bounding box center [307, 146] width 48 height 5
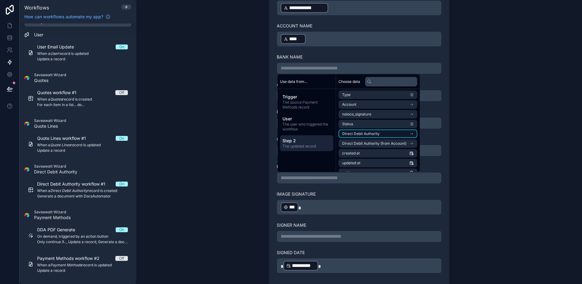
click at [375, 131] on span "Direct Debit Authority" at bounding box center [360, 133] width 37 height 5
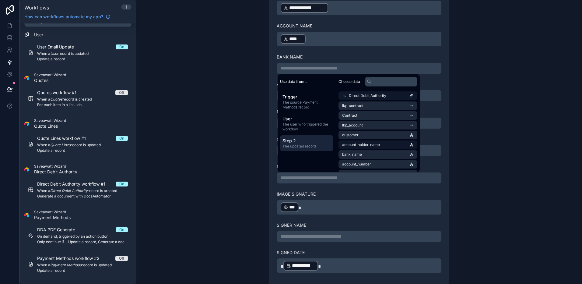
scroll to position [33, 0]
click at [370, 138] on li "bank_name" at bounding box center [378, 142] width 79 height 9
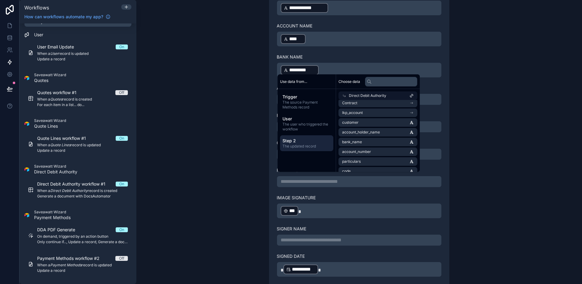
click at [470, 167] on div "**********" at bounding box center [359, 142] width 446 height 284
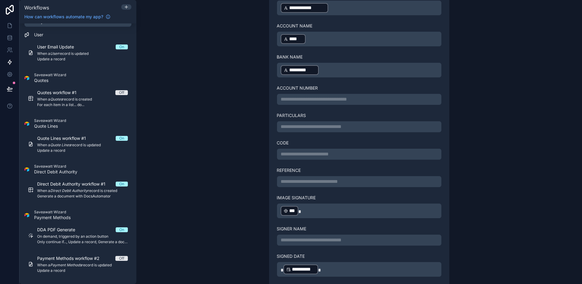
scroll to position [574, 0]
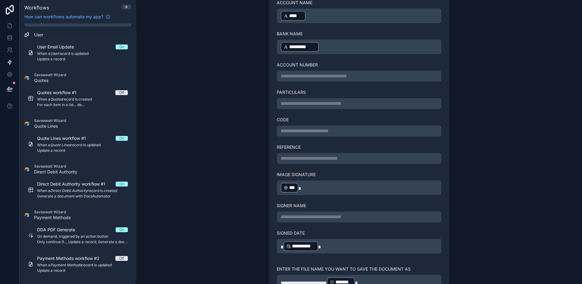
click at [333, 79] on p "**********" at bounding box center [359, 75] width 157 height 7
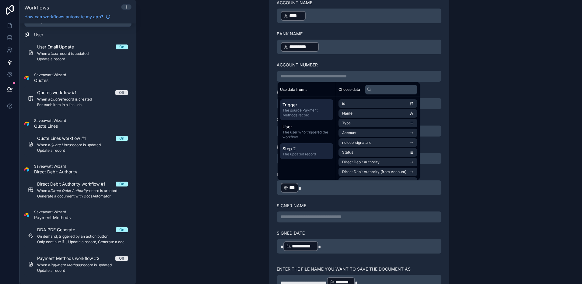
click at [320, 151] on span "Step 2" at bounding box center [307, 149] width 48 height 6
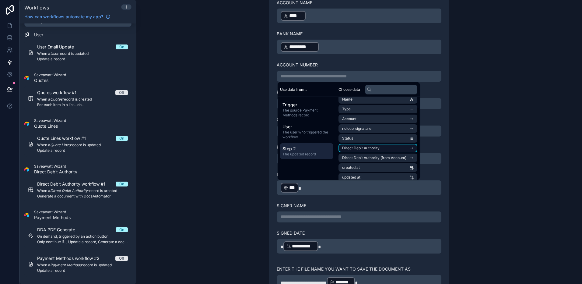
click at [365, 146] on span "Direct Debit Authority" at bounding box center [360, 148] width 37 height 5
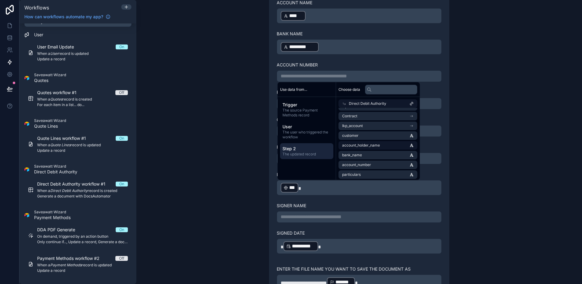
scroll to position [31, 0]
click at [367, 160] on span "account_number" at bounding box center [356, 161] width 29 height 5
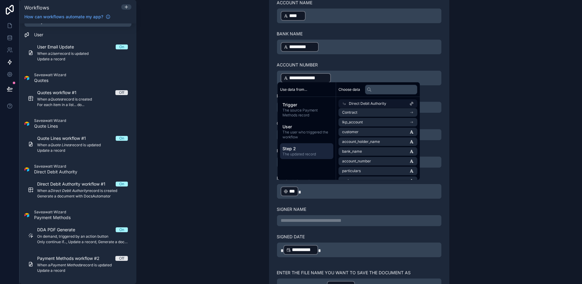
click at [498, 159] on div "**********" at bounding box center [359, 142] width 446 height 284
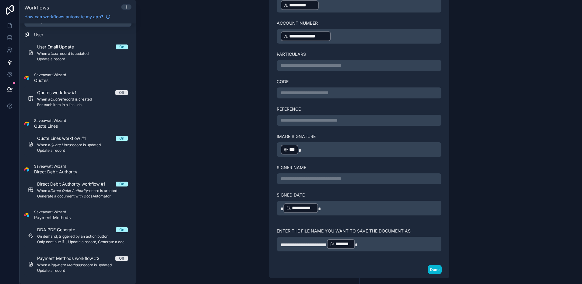
scroll to position [626, 0]
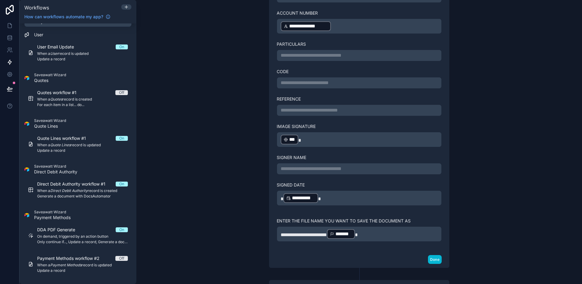
click at [322, 52] on p "**********" at bounding box center [359, 55] width 157 height 7
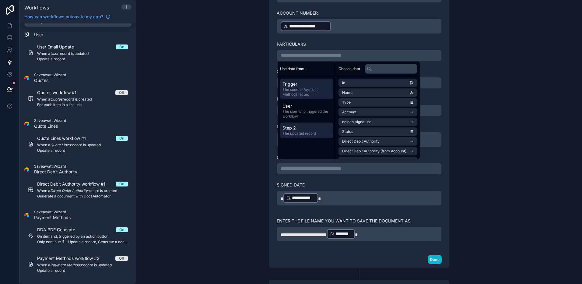
click at [296, 134] on span "The updated record" at bounding box center [307, 133] width 48 height 5
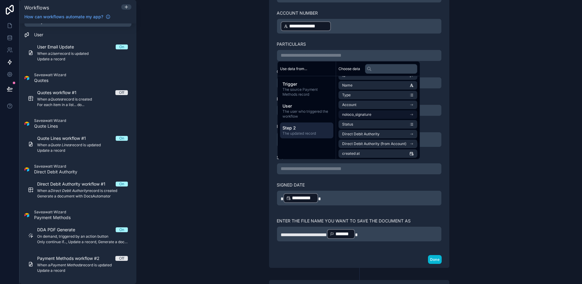
scroll to position [0, 0]
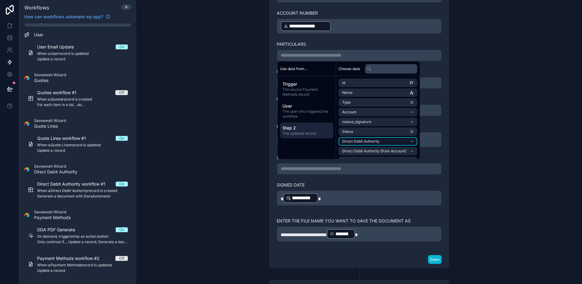
click at [373, 140] on span "Direct Debit Authority" at bounding box center [360, 141] width 37 height 5
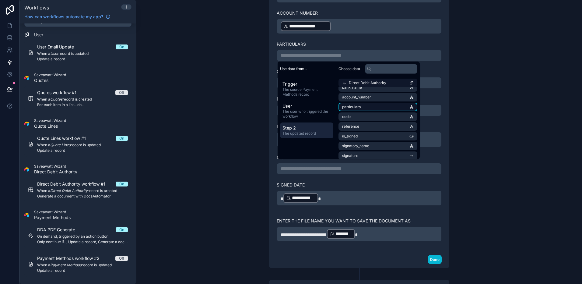
click at [366, 108] on li "particulars" at bounding box center [378, 107] width 79 height 9
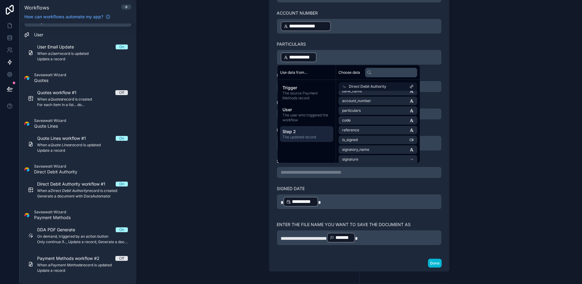
click at [217, 149] on div "**********" at bounding box center [359, 142] width 446 height 284
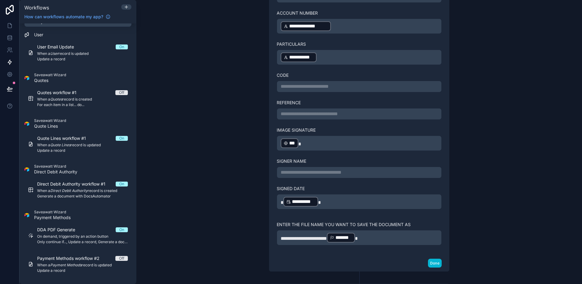
click at [310, 90] on p "**********" at bounding box center [359, 86] width 157 height 7
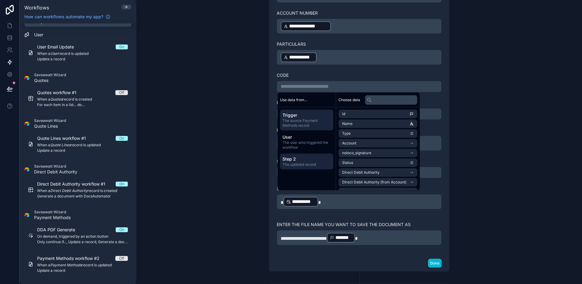
click at [305, 165] on span "The updated record" at bounding box center [307, 164] width 48 height 5
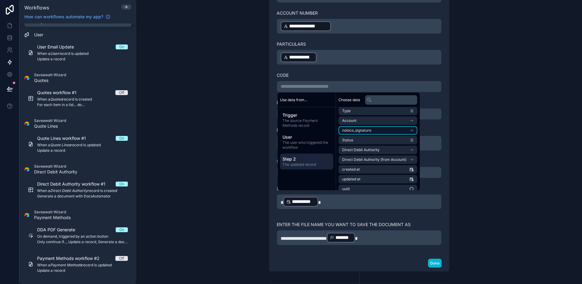
scroll to position [28, 0]
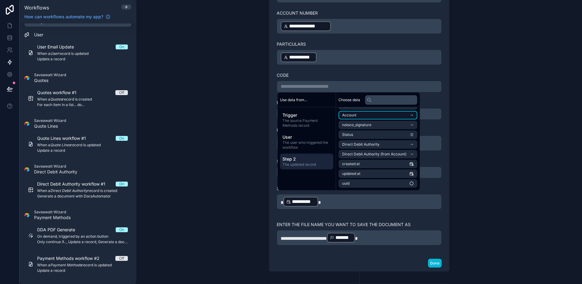
click at [382, 117] on li "Account" at bounding box center [378, 115] width 79 height 9
click at [344, 112] on icon at bounding box center [344, 114] width 4 height 4
click at [361, 146] on span "Direct Debit Authority" at bounding box center [360, 144] width 37 height 5
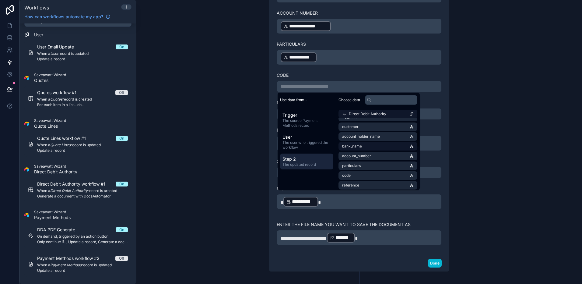
scroll to position [50, 0]
click at [367, 173] on li "code" at bounding box center [378, 172] width 79 height 9
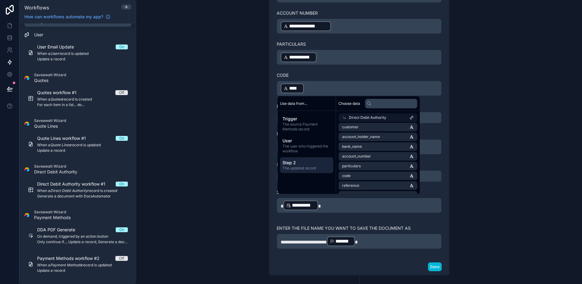
click at [246, 163] on div "**********" at bounding box center [359, 142] width 446 height 284
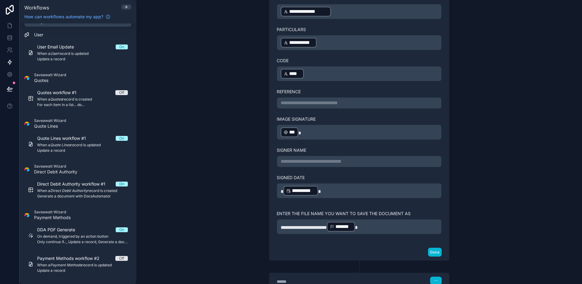
scroll to position [648, 0]
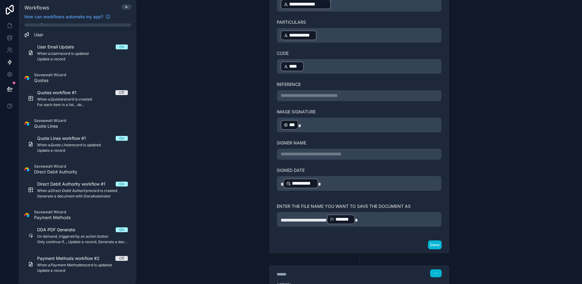
click at [325, 100] on div "**********" at bounding box center [359, 96] width 165 height 12
click at [325, 97] on p "**********" at bounding box center [359, 95] width 157 height 7
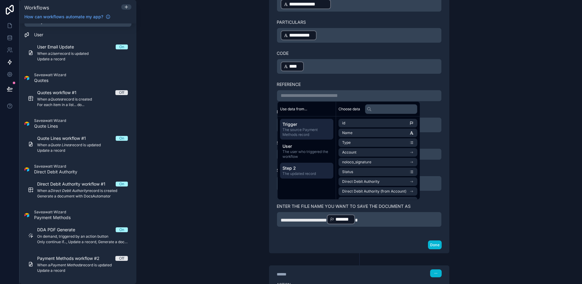
click at [308, 172] on span "The updated record" at bounding box center [307, 173] width 48 height 5
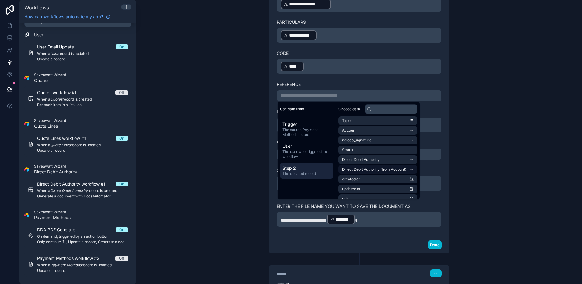
scroll to position [23, 0]
click at [389, 156] on li "Direct Debit Authority" at bounding box center [378, 158] width 79 height 9
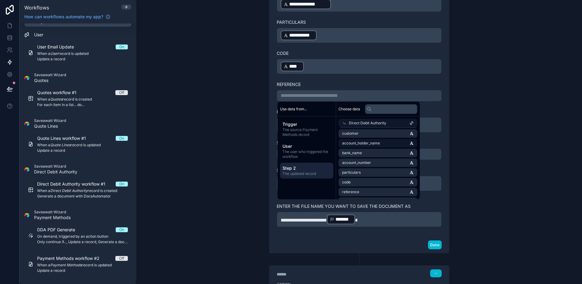
scroll to position [50, 0]
click at [371, 192] on li "reference" at bounding box center [378, 191] width 79 height 9
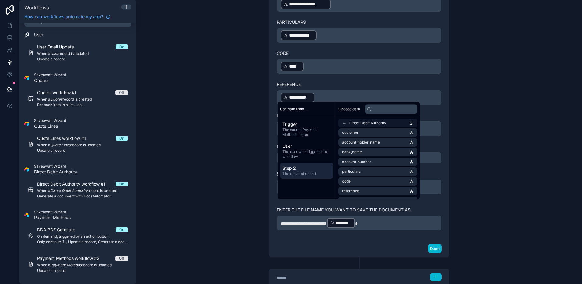
click at [242, 185] on div "**********" at bounding box center [359, 142] width 446 height 284
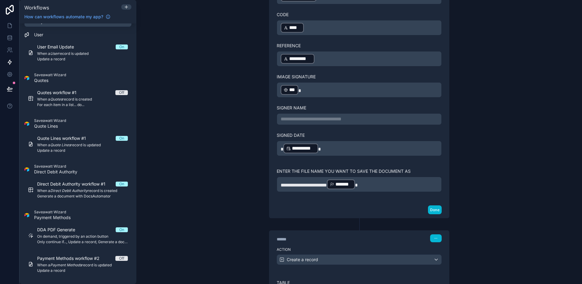
scroll to position [689, 0]
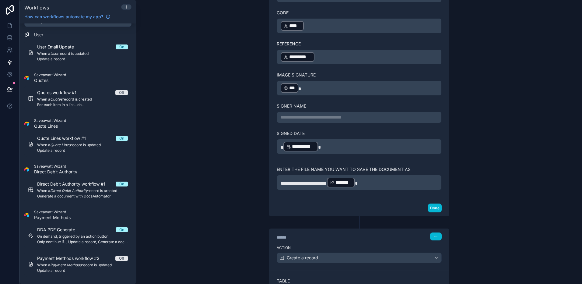
click at [326, 119] on p "**********" at bounding box center [359, 117] width 157 height 7
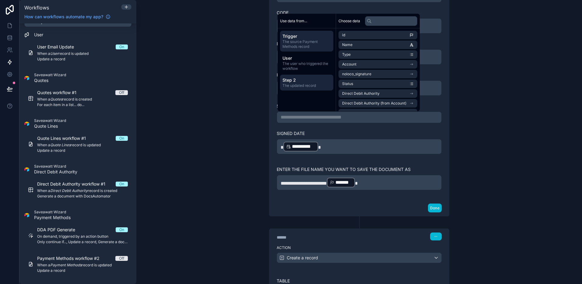
click at [319, 78] on span "Step 2" at bounding box center [307, 80] width 48 height 6
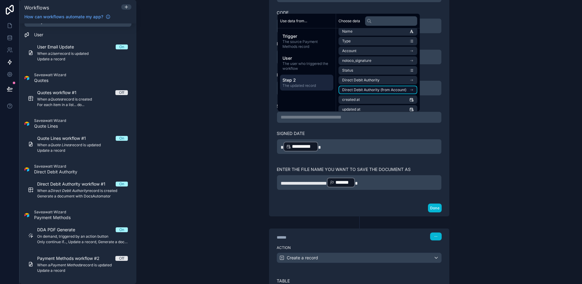
scroll to position [15, 0]
click at [373, 79] on span "Direct Debit Authority" at bounding box center [360, 78] width 37 height 5
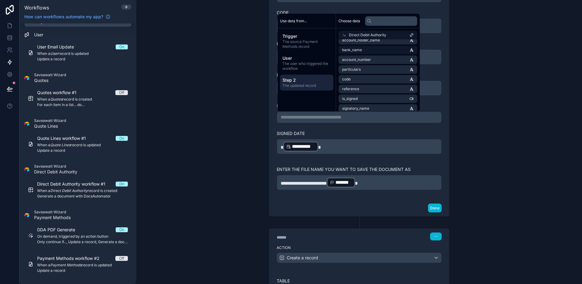
scroll to position [85, 0]
click at [379, 86] on li "signatory_name" at bounding box center [378, 88] width 79 height 9
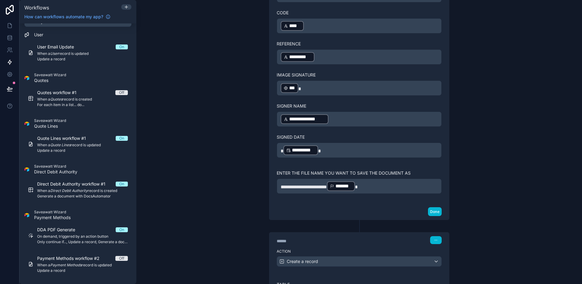
click at [471, 124] on div "**********" at bounding box center [359, 142] width 446 height 284
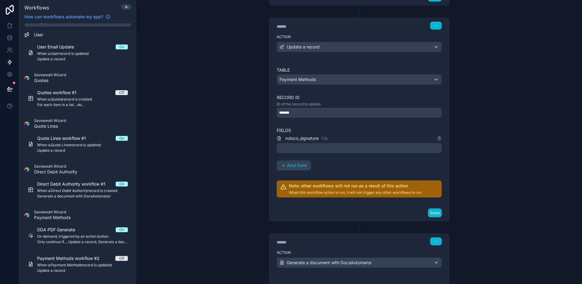
scroll to position [208, 0]
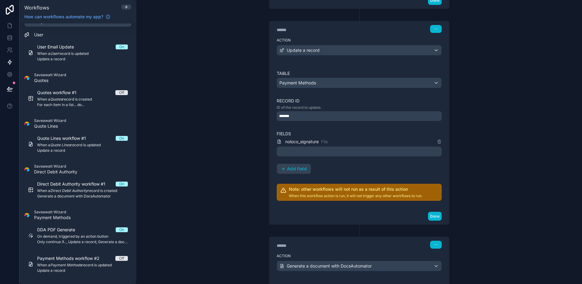
click at [383, 150] on div at bounding box center [359, 151] width 165 height 10
click at [499, 172] on div "**********" at bounding box center [359, 142] width 446 height 284
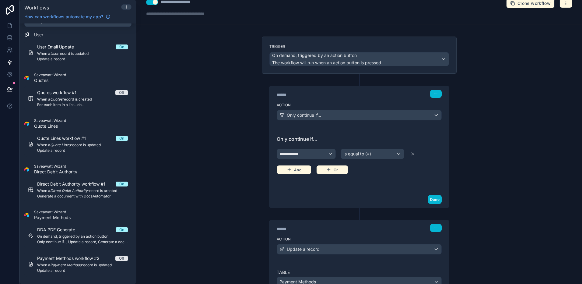
scroll to position [0, 0]
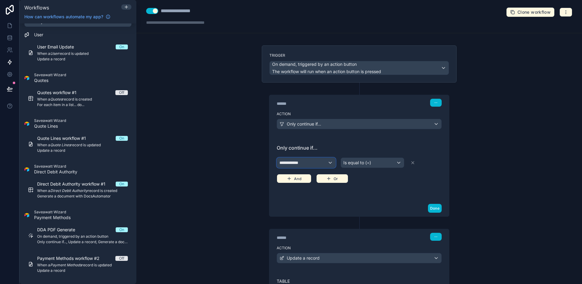
click at [310, 158] on div "**********" at bounding box center [306, 163] width 58 height 10
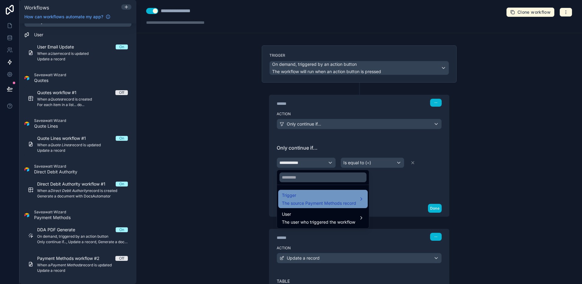
click at [319, 204] on span "The source Payment Methods record" at bounding box center [319, 203] width 74 height 6
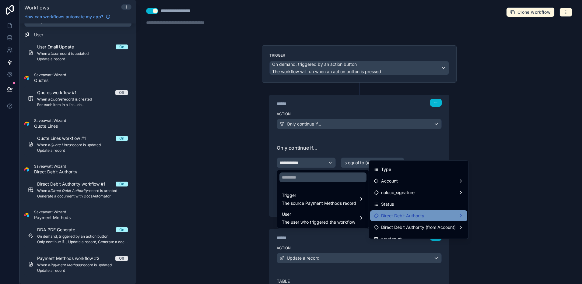
scroll to position [51, 0]
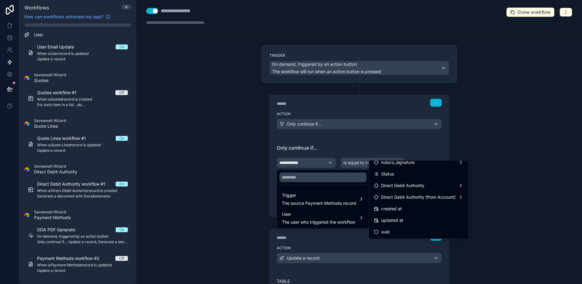
click at [488, 230] on div at bounding box center [291, 142] width 582 height 284
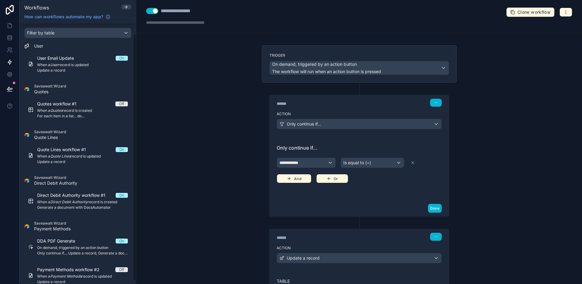
scroll to position [2, 0]
click at [295, 161] on span "**********" at bounding box center [291, 163] width 23 height 6
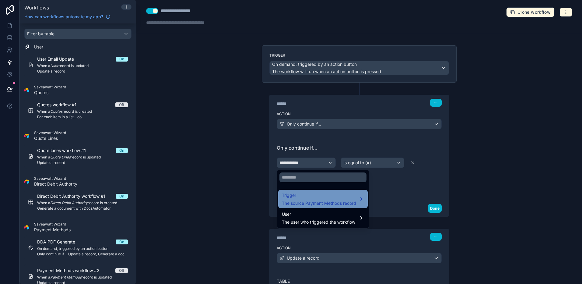
click at [333, 196] on span "Trigger" at bounding box center [319, 195] width 74 height 7
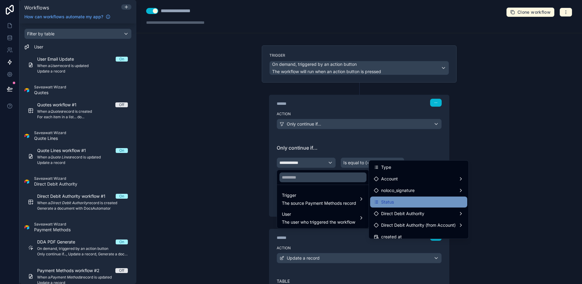
scroll to position [26, 0]
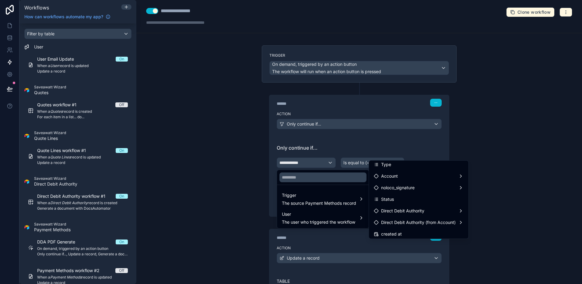
click at [235, 132] on div at bounding box center [291, 142] width 582 height 284
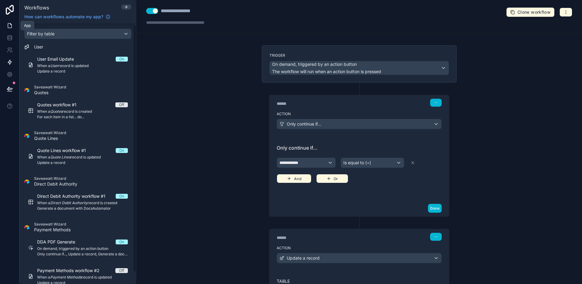
click at [12, 29] on link at bounding box center [9, 25] width 19 height 12
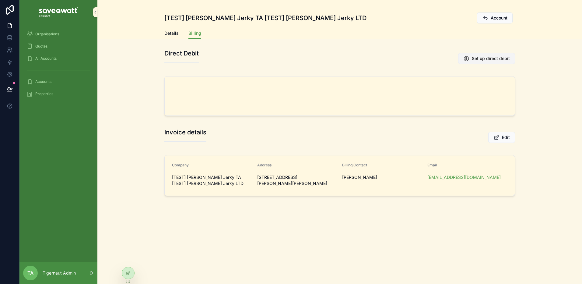
click at [483, 62] on button "Set up direct debit" at bounding box center [486, 58] width 57 height 11
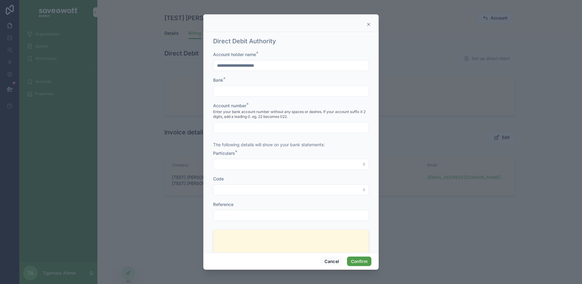
click at [284, 95] on div at bounding box center [291, 91] width 156 height 11
click at [284, 94] on input "text" at bounding box center [290, 91] width 155 height 9
click at [258, 95] on div "********" at bounding box center [291, 91] width 156 height 11
click at [258, 95] on input "********" at bounding box center [290, 91] width 155 height 9
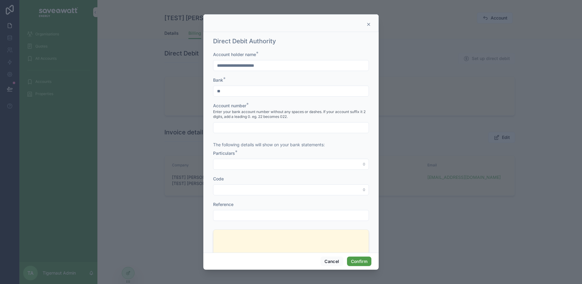
type input "*"
type input "***"
click at [243, 126] on input "text" at bounding box center [290, 127] width 155 height 9
type input "*"
type input "**********"
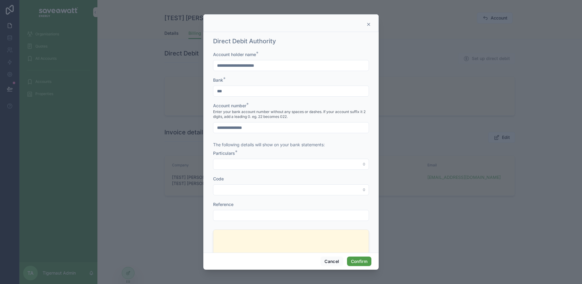
click at [237, 162] on input "text" at bounding box center [290, 164] width 155 height 9
type input "**********"
click at [253, 187] on input "text" at bounding box center [290, 189] width 155 height 9
type input "**********"
click at [257, 213] on input "text" at bounding box center [290, 215] width 155 height 9
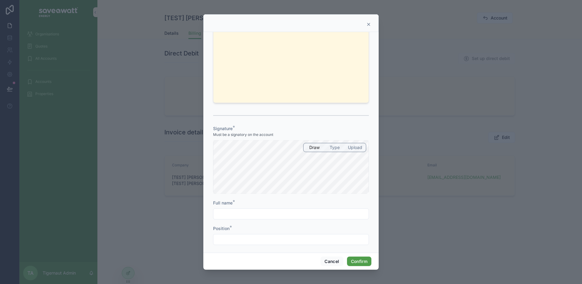
scroll to position [275, 0]
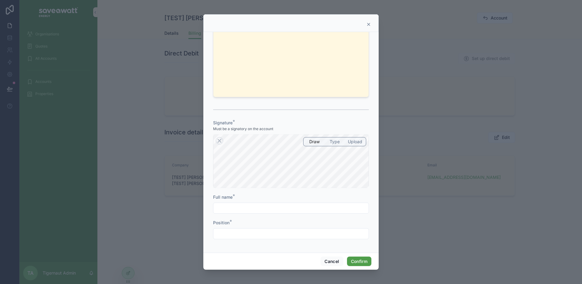
click at [245, 206] on input "text" at bounding box center [290, 208] width 155 height 9
type input "**********"
click at [256, 227] on div "Position *" at bounding box center [291, 229] width 156 height 19
click at [256, 229] on input "text" at bounding box center [290, 233] width 155 height 9
type input "**********"
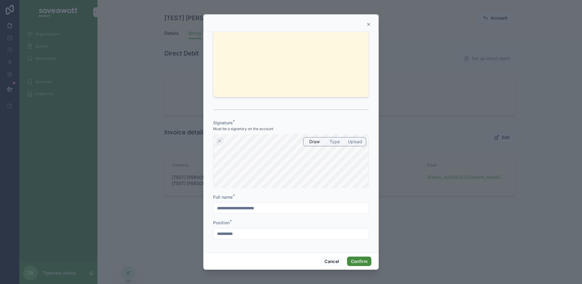
click at [355, 260] on button "Confirm" at bounding box center [359, 261] width 24 height 10
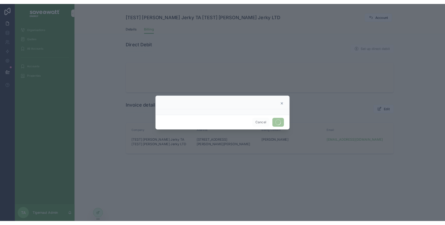
scroll to position [0, 0]
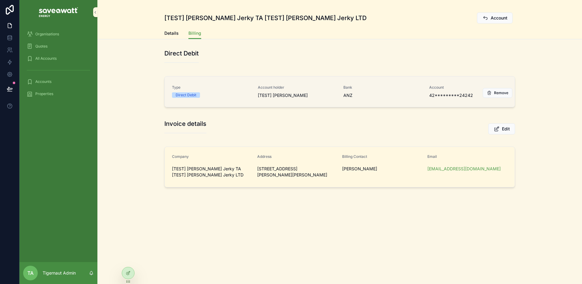
click at [398, 95] on span "ANZ" at bounding box center [383, 95] width 79 height 6
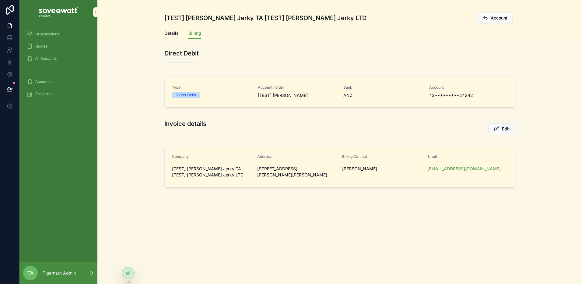
click at [449, 67] on div "Direct Debit" at bounding box center [339, 58] width 351 height 19
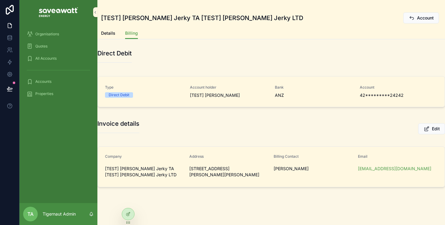
click at [213, 143] on div "Invoice details Edit Company [TEST] [PERSON_NAME] Jerky TA [TEST] [PERSON_NAME]…" at bounding box center [271, 153] width 355 height 73
click at [160, 73] on div "Direct Debit Type Direct Debit Account holder [TEST] [PERSON_NAME] Jerky Bank A…" at bounding box center [271, 79] width 355 height 65
click at [414, 20] on icon "scrollable content" at bounding box center [412, 18] width 6 height 6
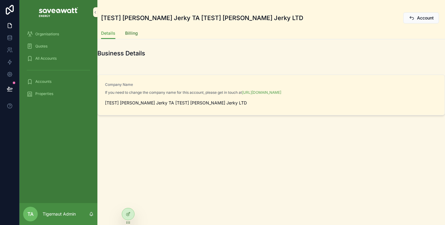
click at [135, 33] on span "Billing" at bounding box center [131, 33] width 13 height 6
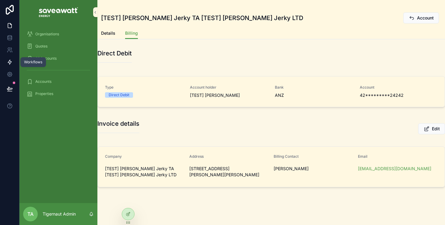
click at [4, 60] on link at bounding box center [9, 62] width 19 height 12
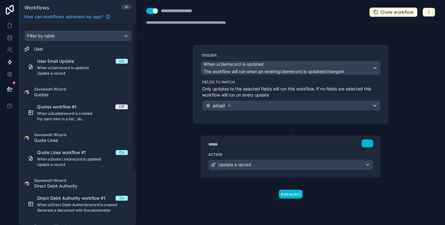
scroll to position [73, 0]
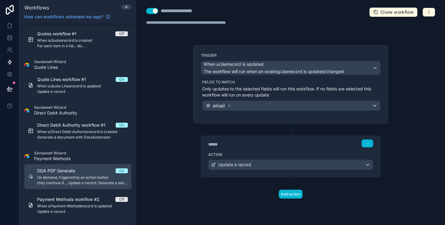
click at [90, 178] on span "On demand, triggered by an action button" at bounding box center [82, 177] width 91 height 5
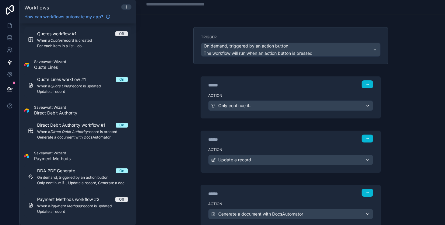
scroll to position [20, 0]
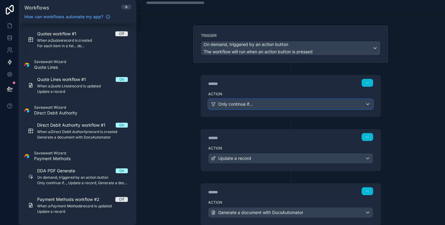
click at [314, 108] on div "Only continue if..." at bounding box center [291, 104] width 164 height 10
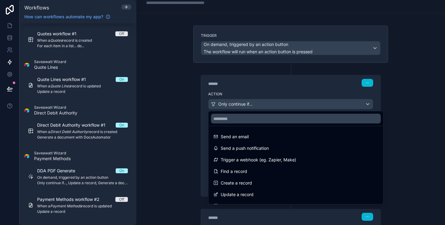
click at [406, 115] on div at bounding box center [222, 112] width 445 height 225
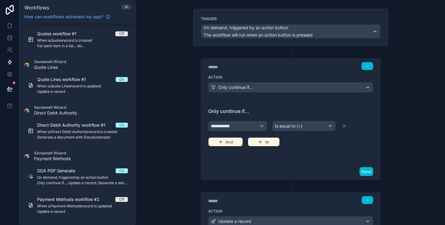
scroll to position [46, 0]
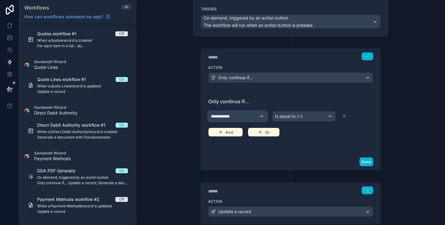
click at [249, 115] on div "**********" at bounding box center [238, 116] width 58 height 10
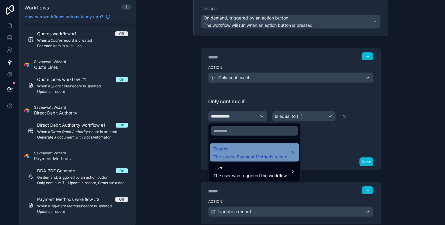
click at [272, 153] on div "Trigger The source Payment Methods record" at bounding box center [250, 152] width 74 height 15
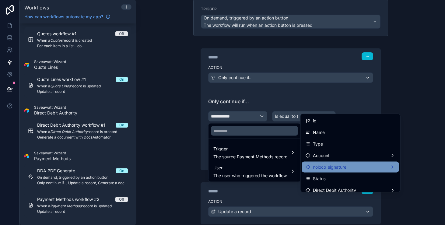
scroll to position [9, 0]
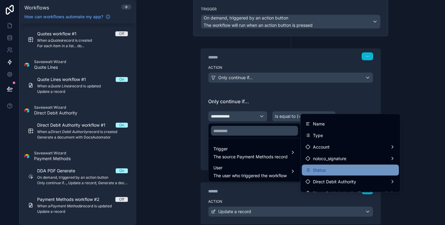
click at [330, 168] on div "Status" at bounding box center [351, 170] width 90 height 7
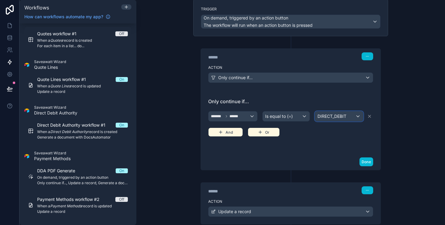
click at [329, 117] on span "DIRECT_DEBIT" at bounding box center [332, 116] width 29 height 6
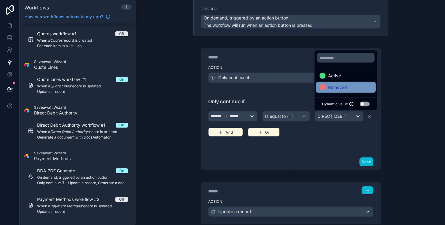
click at [334, 86] on span "Removed" at bounding box center [337, 87] width 19 height 7
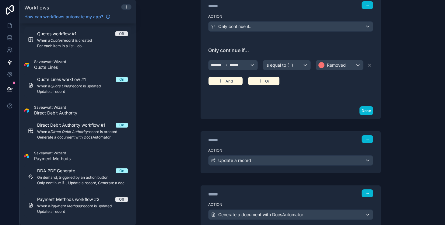
scroll to position [101, 0]
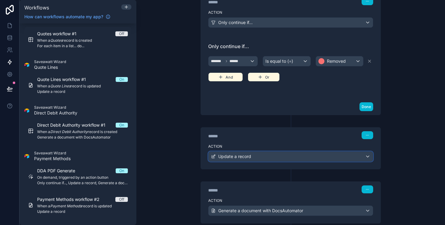
click at [347, 157] on div "Update a record" at bounding box center [291, 157] width 164 height 10
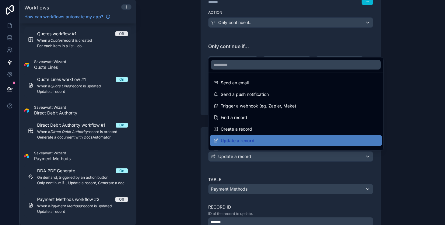
click at [380, 162] on div at bounding box center [222, 112] width 445 height 225
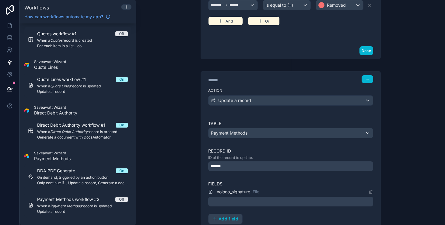
scroll to position [158, 0]
click at [317, 199] on div at bounding box center [290, 201] width 165 height 10
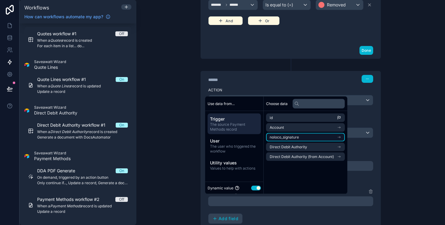
click at [312, 139] on li "noloco_signature" at bounding box center [305, 137] width 79 height 9
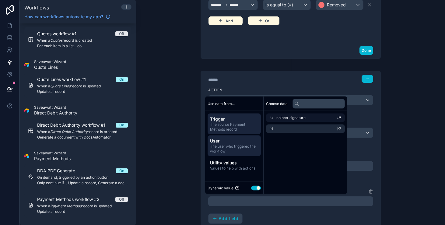
click at [252, 148] on span "The user who triggered the workflow" at bounding box center [234, 149] width 48 height 10
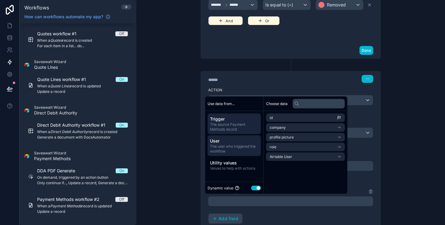
click at [243, 125] on span "The source Payment Methods record" at bounding box center [234, 127] width 48 height 10
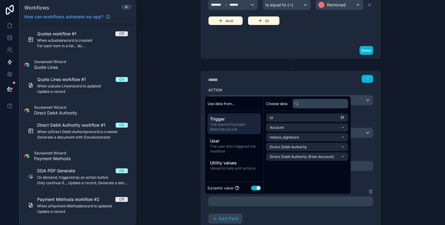
click at [354, 147] on div "Table Payment Methods Record ID ID of the record to update. ******* Fields nolo…" at bounding box center [290, 185] width 165 height 130
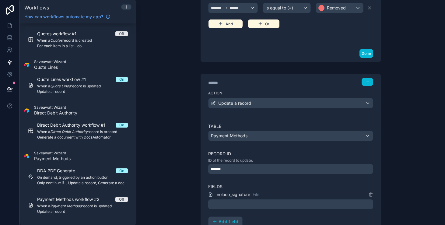
scroll to position [184, 0]
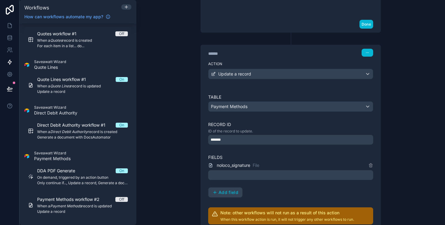
click at [262, 169] on div "noloco_signature File" at bounding box center [290, 171] width 165 height 18
click at [267, 174] on div at bounding box center [290, 175] width 165 height 10
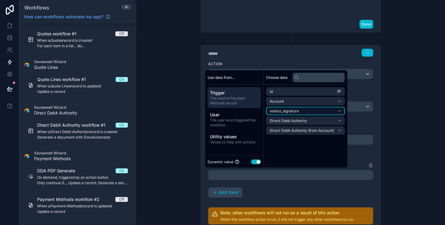
click at [341, 111] on icon "scrollable content" at bounding box center [339, 111] width 4 height 4
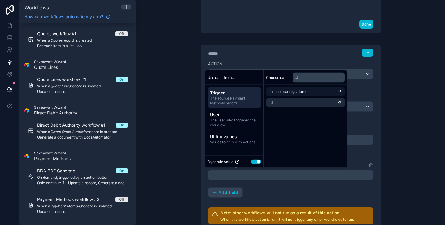
click at [341, 92] on icon at bounding box center [339, 92] width 4 height 4
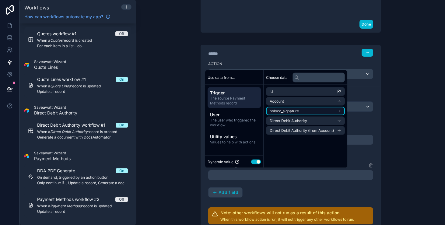
click at [290, 112] on span "noloco_signature" at bounding box center [284, 111] width 29 height 5
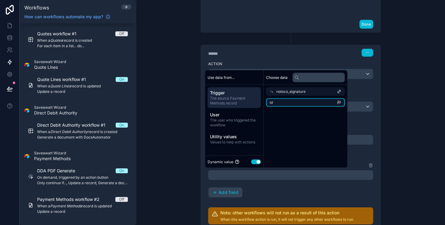
click at [295, 105] on li "id" at bounding box center [305, 102] width 79 height 9
click at [240, 97] on span "The source Payment Methods record" at bounding box center [234, 101] width 48 height 10
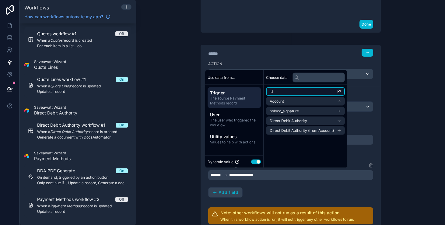
click at [294, 94] on li "id" at bounding box center [305, 91] width 79 height 9
click at [250, 98] on span "The source Payment Methods record" at bounding box center [234, 101] width 48 height 10
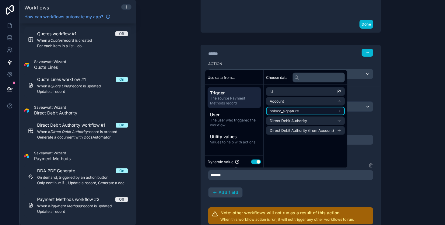
click at [312, 110] on li "noloco_signature" at bounding box center [305, 111] width 79 height 9
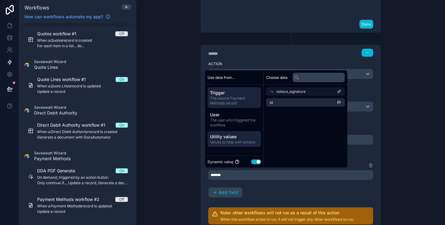
click at [241, 136] on span "Utility values" at bounding box center [234, 137] width 48 height 6
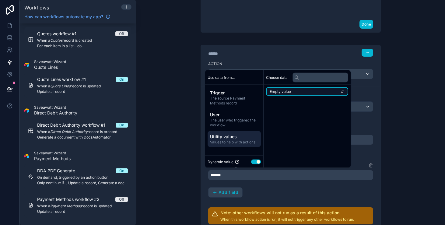
click at [305, 93] on li "Empty value" at bounding box center [307, 91] width 82 height 9
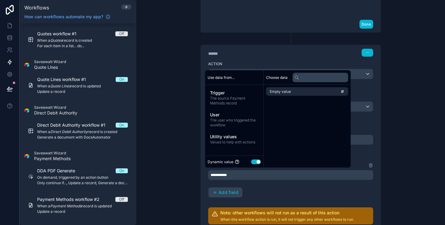
click at [404, 146] on div "**********" at bounding box center [290, 112] width 309 height 225
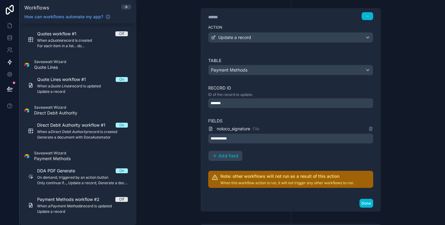
scroll to position [221, 0]
click at [297, 139] on div "**********" at bounding box center [290, 138] width 165 height 10
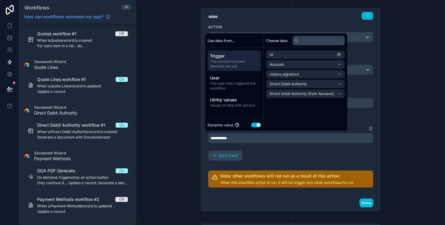
click at [389, 139] on div "**********" at bounding box center [291, 93] width 205 height 536
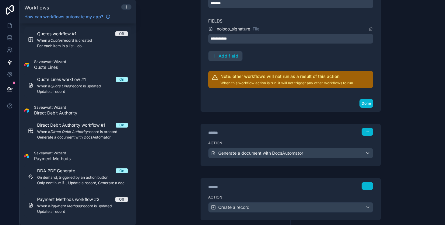
scroll to position [323, 0]
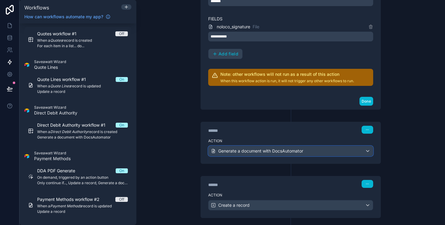
click at [358, 150] on div "Generate a document with DocsAutomator" at bounding box center [291, 151] width 164 height 10
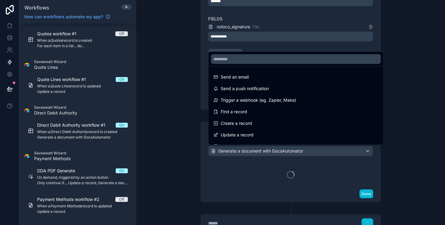
click at [366, 151] on div at bounding box center [222, 112] width 445 height 225
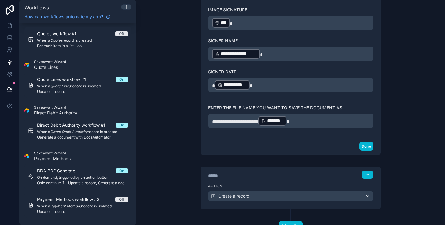
scroll to position [778, 0]
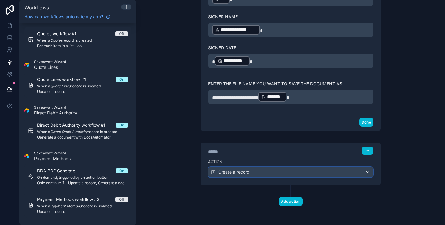
click at [357, 173] on div "Create a record" at bounding box center [291, 172] width 164 height 10
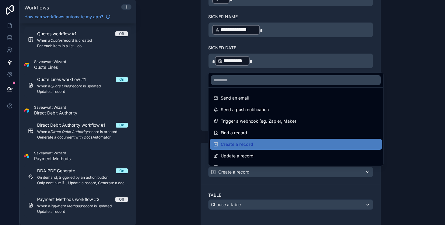
click at [357, 173] on div at bounding box center [222, 112] width 445 height 225
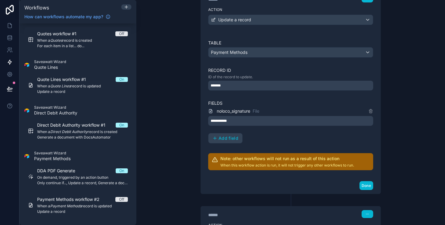
scroll to position [249, 0]
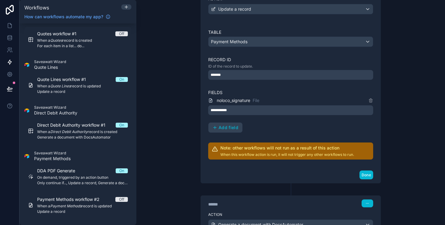
click at [256, 112] on div "**********" at bounding box center [290, 110] width 165 height 10
click at [291, 116] on div "**********" at bounding box center [290, 115] width 165 height 36
click at [239, 116] on div "**********" at bounding box center [290, 115] width 165 height 36
click at [241, 111] on div "**********" at bounding box center [290, 110] width 165 height 10
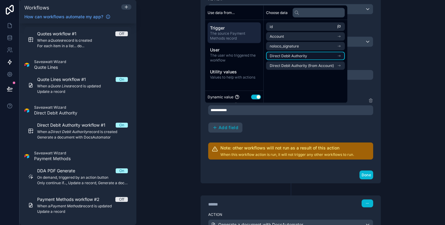
click at [323, 57] on li "Direct Debit Authority" at bounding box center [305, 56] width 79 height 9
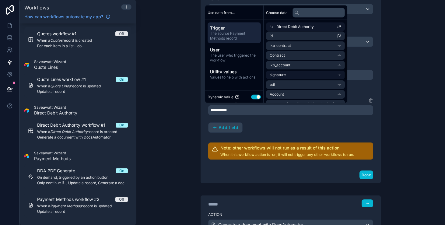
scroll to position [0, 0]
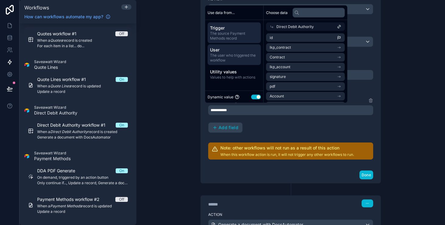
click at [231, 62] on div "User The user who triggered the workflow" at bounding box center [234, 54] width 53 height 21
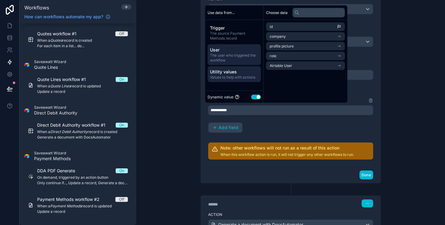
click at [234, 70] on span "Utility values" at bounding box center [234, 72] width 48 height 6
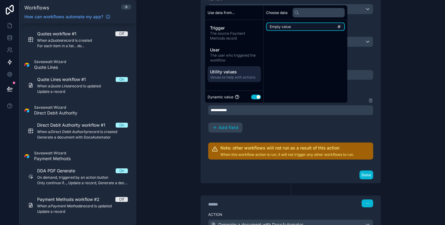
click at [307, 26] on li "Empty value" at bounding box center [305, 27] width 79 height 9
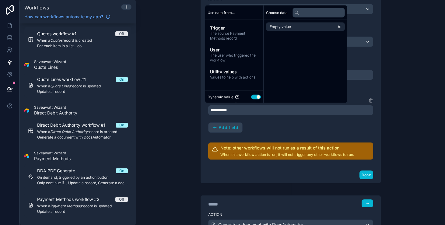
click at [171, 82] on div "**********" at bounding box center [290, 112] width 309 height 225
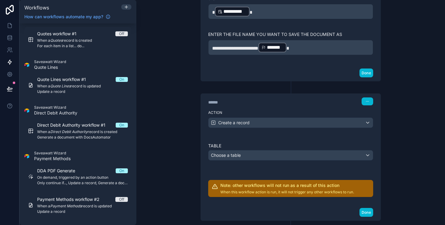
scroll to position [828, 0]
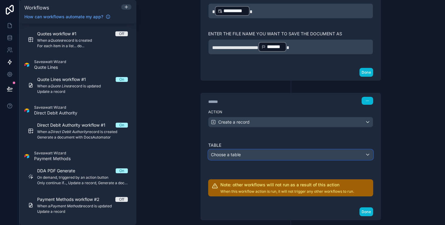
click at [245, 156] on div "Choose a table" at bounding box center [291, 155] width 164 height 10
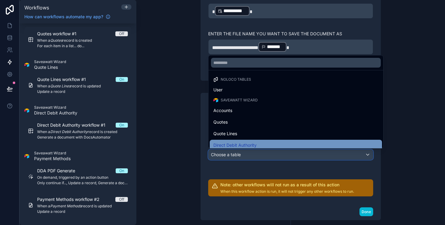
scroll to position [14, 0]
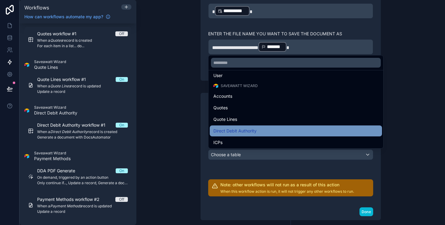
click at [249, 129] on span "Direct Debit Authority" at bounding box center [234, 130] width 43 height 7
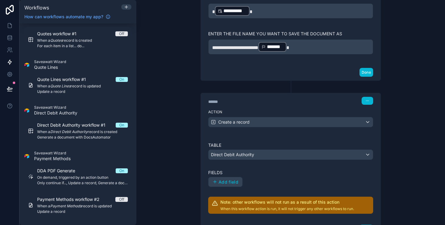
scroll to position [865, 0]
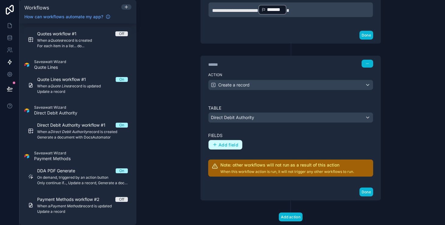
click at [227, 148] on button "Add field" at bounding box center [226, 145] width 34 height 10
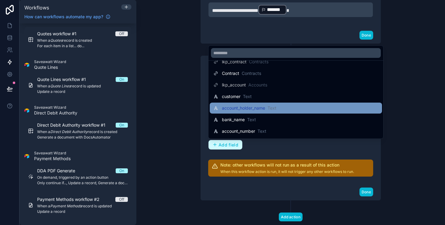
scroll to position [22, 0]
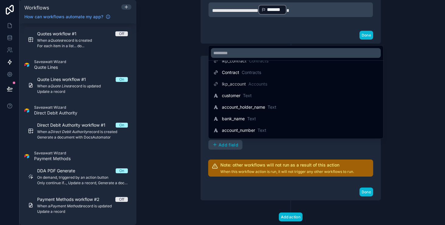
click at [190, 149] on div at bounding box center [222, 112] width 445 height 225
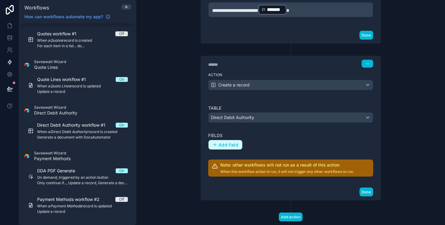
click at [232, 143] on span "Add field" at bounding box center [229, 144] width 20 height 5
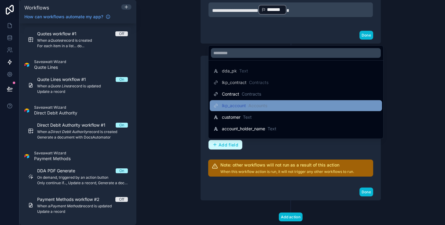
scroll to position [3, 0]
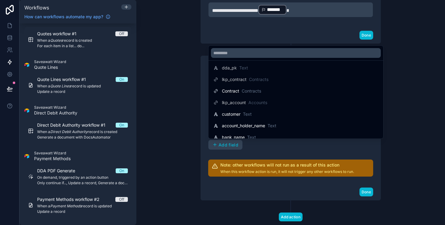
click at [193, 133] on div at bounding box center [222, 112] width 445 height 225
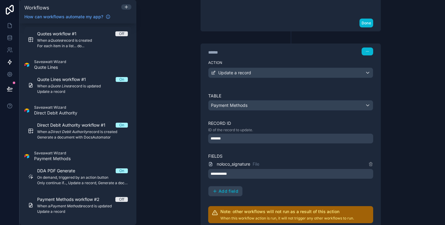
scroll to position [224, 0]
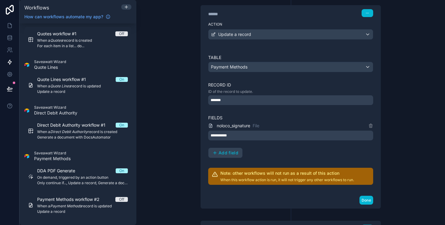
click at [238, 132] on div "**********" at bounding box center [290, 136] width 165 height 10
click at [186, 141] on div "**********" at bounding box center [290, 112] width 309 height 225
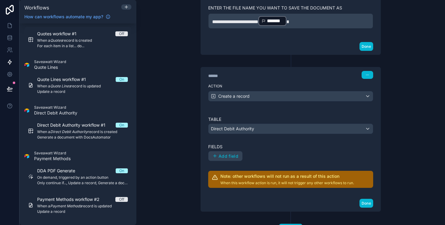
scroll to position [857, 0]
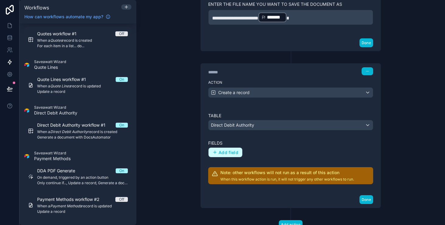
click at [229, 157] on button "Add field" at bounding box center [226, 153] width 34 height 10
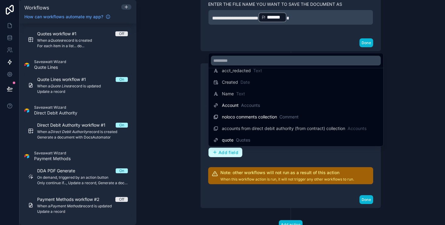
scroll to position [210, 0]
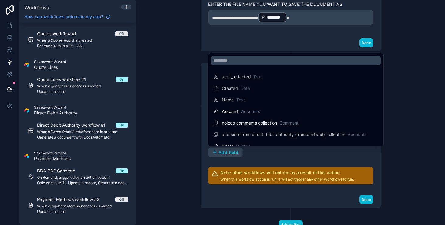
click at [196, 129] on div at bounding box center [222, 112] width 445 height 225
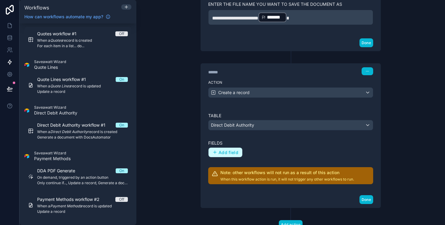
click at [227, 151] on span "Add field" at bounding box center [229, 152] width 20 height 5
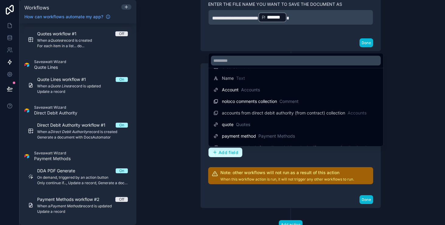
scroll to position [231, 0]
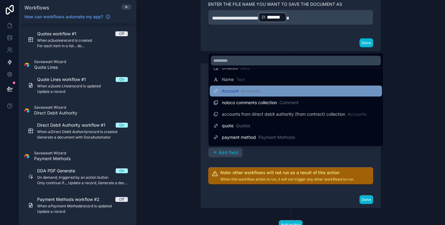
click at [247, 90] on span "Accounts" at bounding box center [250, 91] width 19 height 6
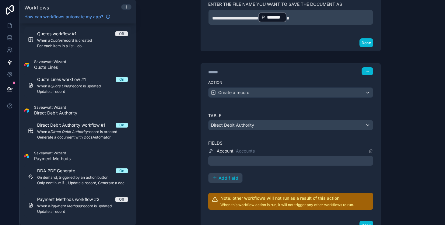
click at [261, 162] on div at bounding box center [290, 161] width 165 height 10
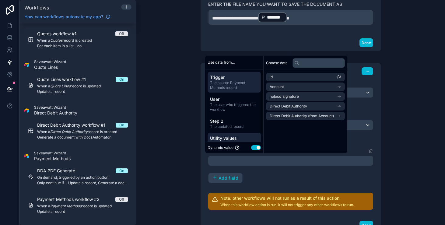
scroll to position [9, 0]
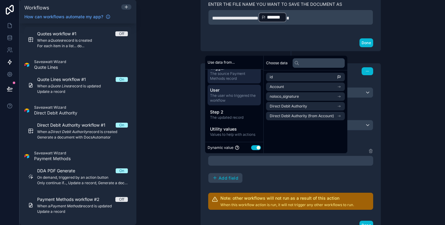
click at [239, 99] on span "The user who triggered the workflow" at bounding box center [234, 98] width 48 height 10
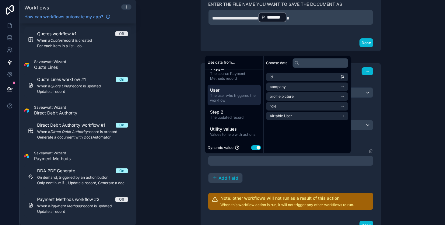
scroll to position [0, 0]
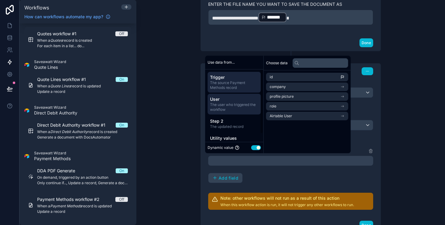
click at [241, 85] on span "The source Payment Methods record" at bounding box center [234, 85] width 48 height 10
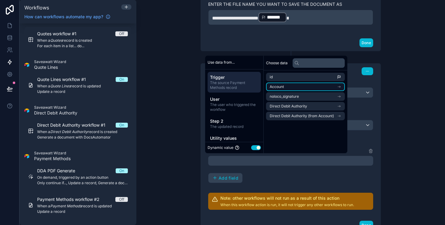
click at [287, 89] on li "Account" at bounding box center [305, 87] width 79 height 9
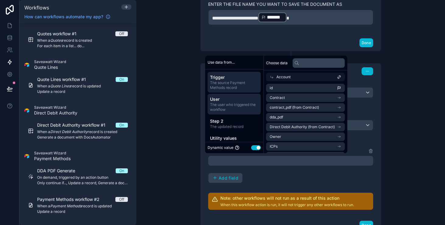
click at [244, 108] on span "The user who triggered the workflow" at bounding box center [234, 107] width 48 height 10
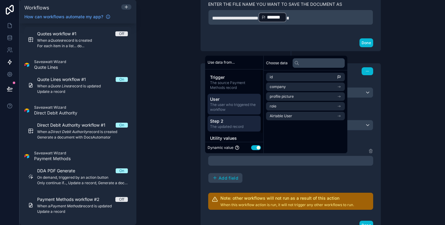
click at [244, 125] on span "The updated record" at bounding box center [234, 126] width 48 height 5
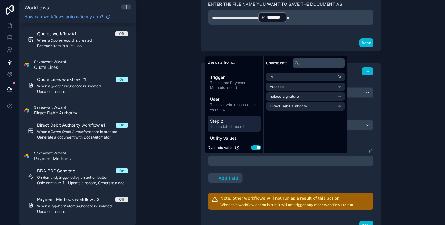
scroll to position [5, 0]
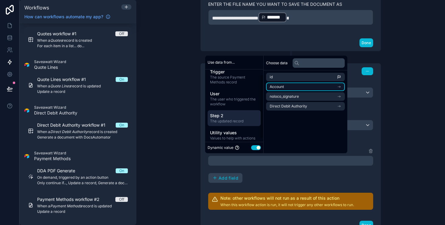
click at [281, 85] on span "Account" at bounding box center [277, 86] width 14 height 5
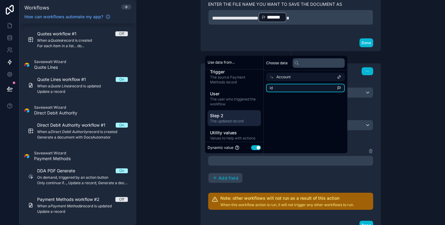
click at [293, 89] on li "id" at bounding box center [305, 88] width 79 height 9
click at [320, 166] on div "Account Accounts ****** ******* Add field" at bounding box center [290, 165] width 165 height 36
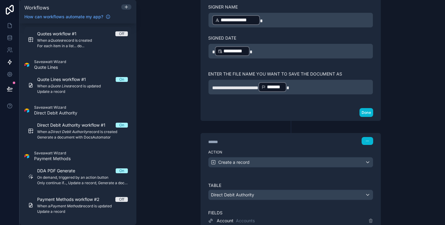
scroll to position [906, 0]
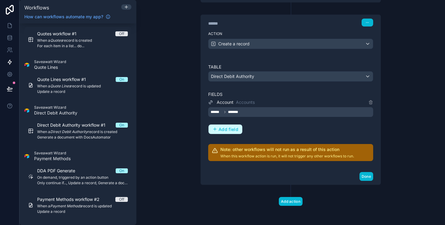
click at [236, 130] on span "Add field" at bounding box center [229, 129] width 20 height 5
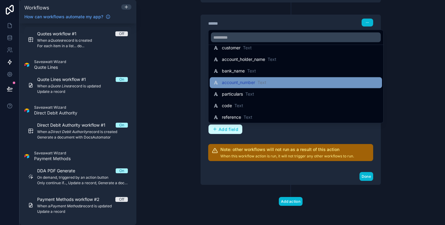
scroll to position [79, 0]
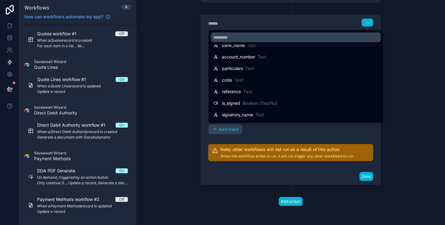
click at [266, 132] on div at bounding box center [222, 112] width 445 height 225
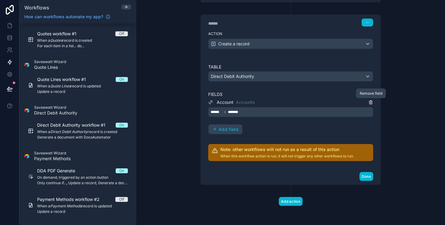
click at [370, 104] on icon at bounding box center [370, 102] width 5 height 5
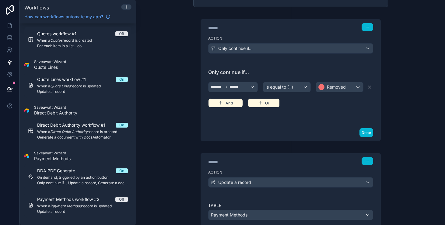
scroll to position [76, 0]
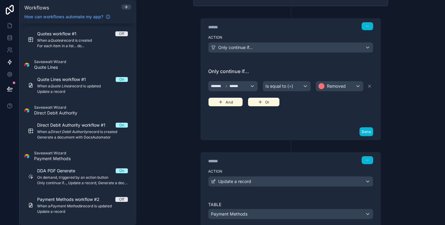
click at [269, 104] on button "Or" at bounding box center [264, 101] width 32 height 9
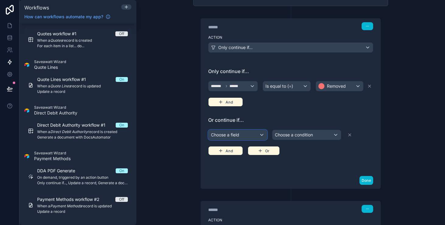
click at [249, 136] on div "Choose a field" at bounding box center [238, 135] width 58 height 10
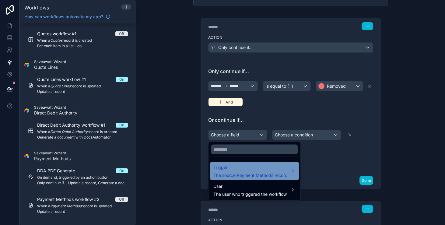
click at [270, 176] on span "The source Payment Methods record" at bounding box center [250, 175] width 74 height 6
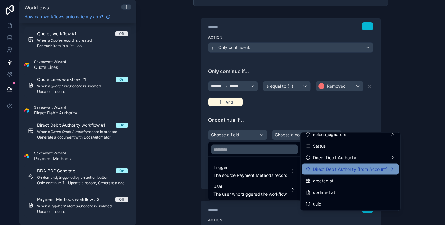
scroll to position [0, 0]
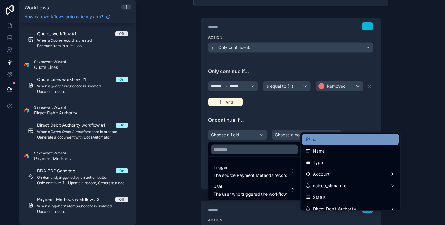
click at [335, 140] on div "id" at bounding box center [351, 139] width 90 height 7
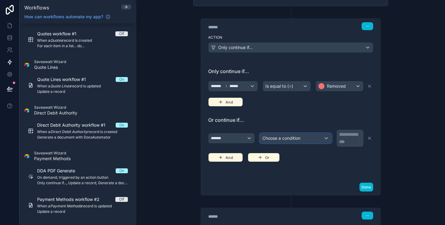
click at [320, 140] on div "Choose a condition" at bounding box center [296, 138] width 72 height 10
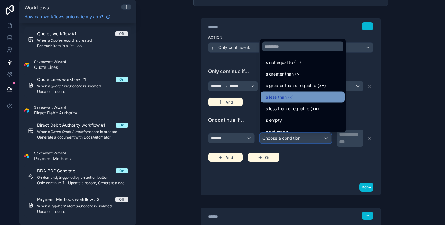
scroll to position [30, 0]
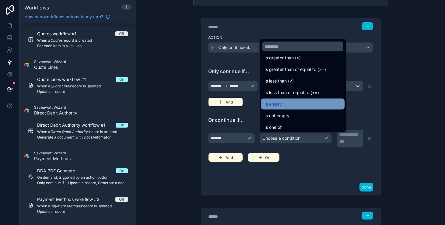
click at [315, 105] on div "Is empty" at bounding box center [303, 103] width 76 height 7
